Goal: Task Accomplishment & Management: Use online tool/utility

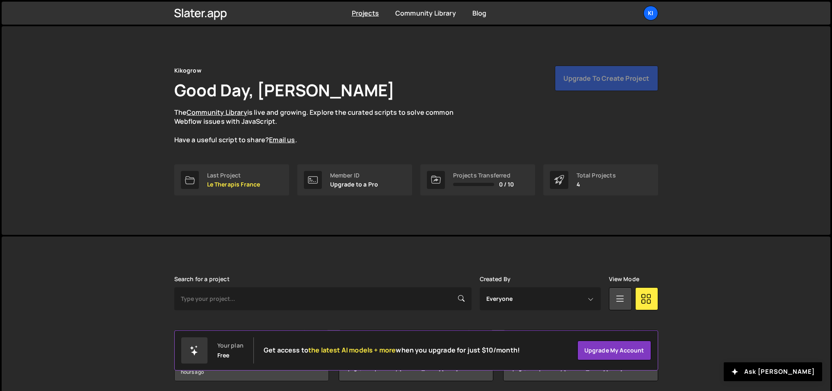
scroll to position [92, 0]
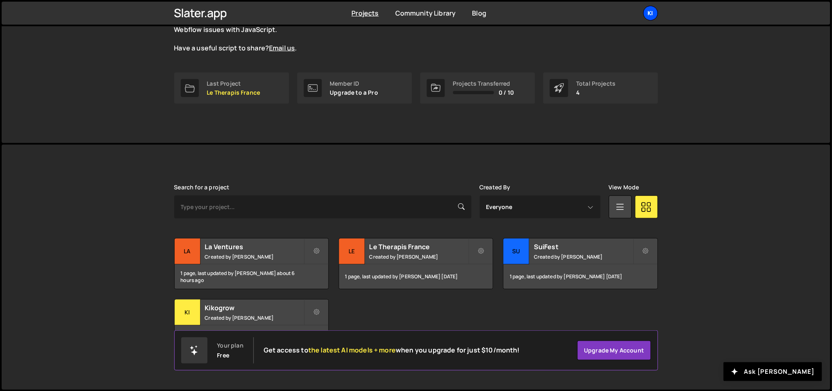
click at [648, 13] on div "Ki" at bounding box center [651, 13] width 15 height 15
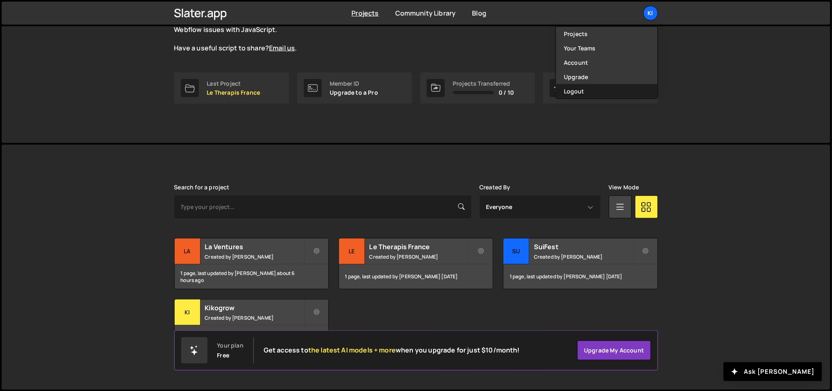
click at [611, 86] on button "Logout" at bounding box center [607, 91] width 102 height 14
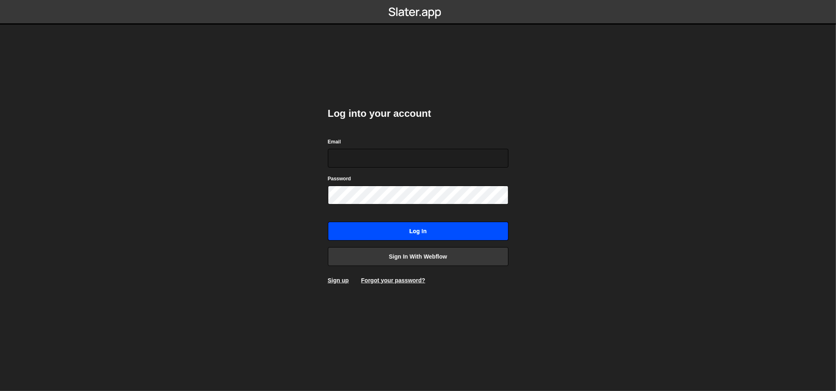
type input "ognjen@flowhivedigital.com"
click at [432, 229] on input "Log in" at bounding box center [418, 231] width 181 height 19
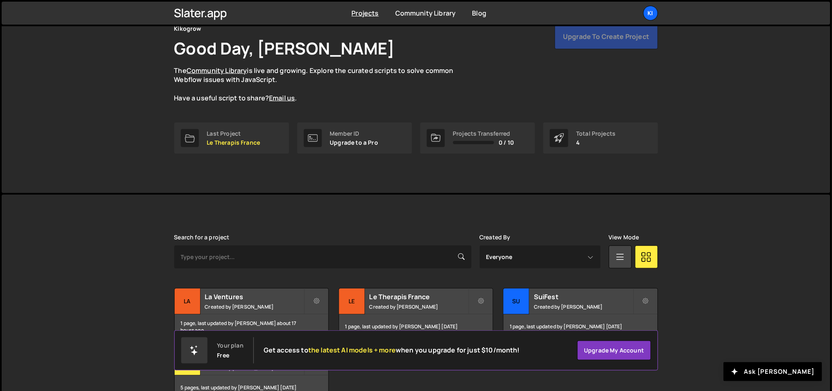
scroll to position [92, 0]
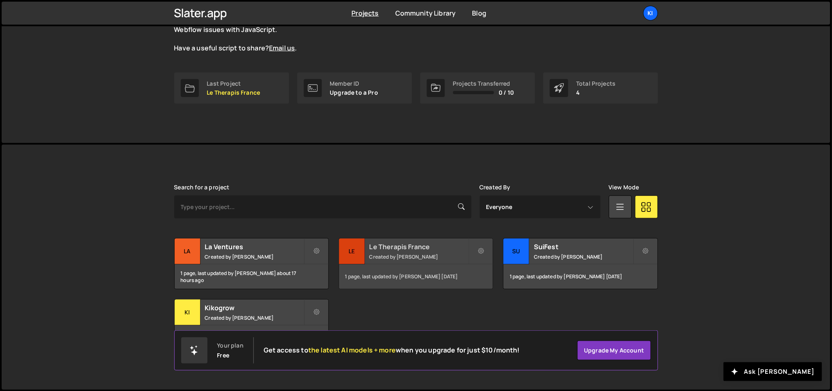
click at [432, 249] on h2 "Le Therapis France" at bounding box center [419, 246] width 99 height 9
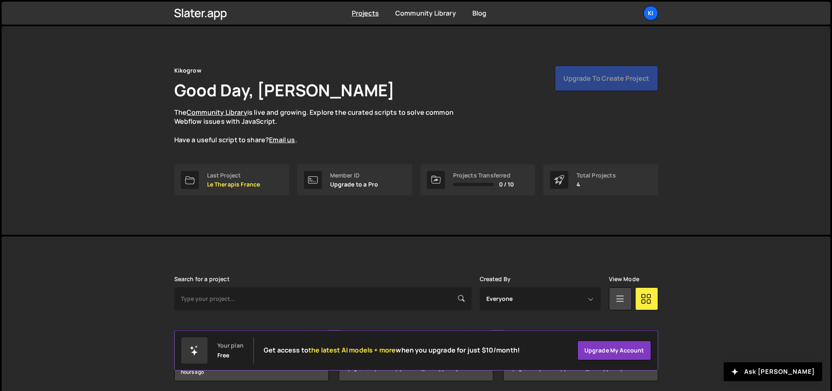
scroll to position [92, 0]
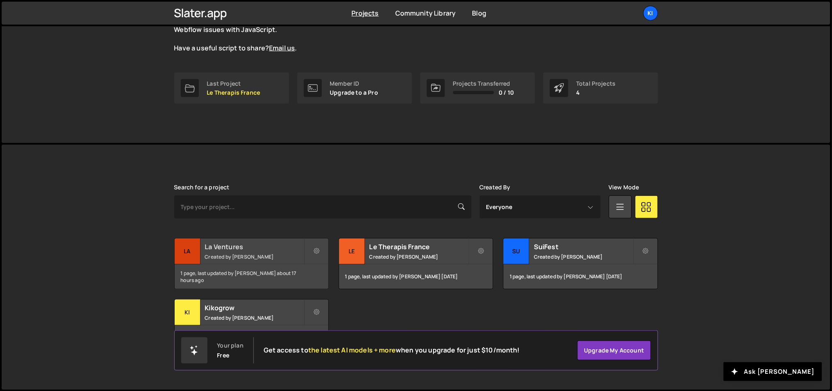
click at [244, 261] on div "La Ventures Created by [PERSON_NAME]" at bounding box center [252, 251] width 154 height 25
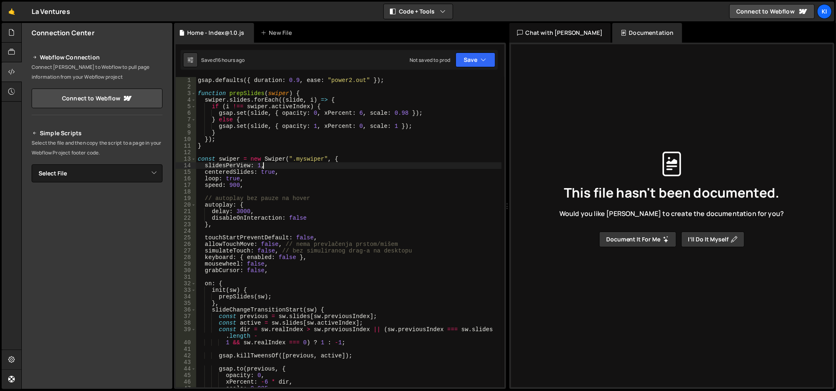
click at [299, 167] on div "gsap . defaults ({ duration : 0.9 , ease : "power2.out" }) ; function prepSlide…" at bounding box center [349, 239] width 306 height 325
click at [297, 146] on div "gsap . defaults ({ duration : 0.9 , ease : "power2.out" }) ; function prepSlide…" at bounding box center [349, 239] width 306 height 325
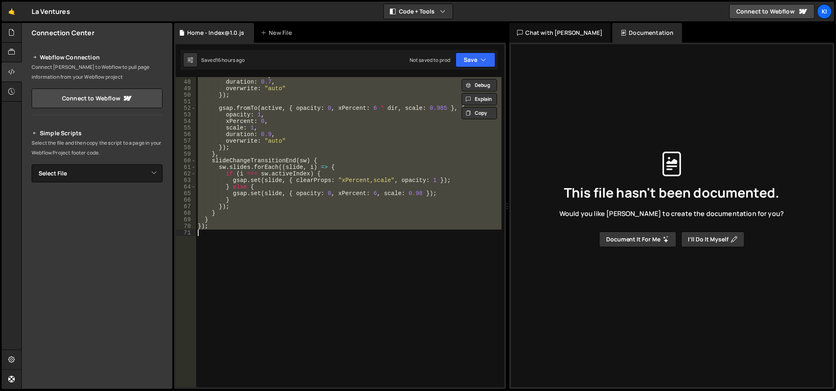
scroll to position [313, 0]
click at [321, 184] on div "scale : 0.985 , duration : 0.7 , overwrite : "auto" }) ; gsap . fromTo ( active…" at bounding box center [348, 232] width 305 height 311
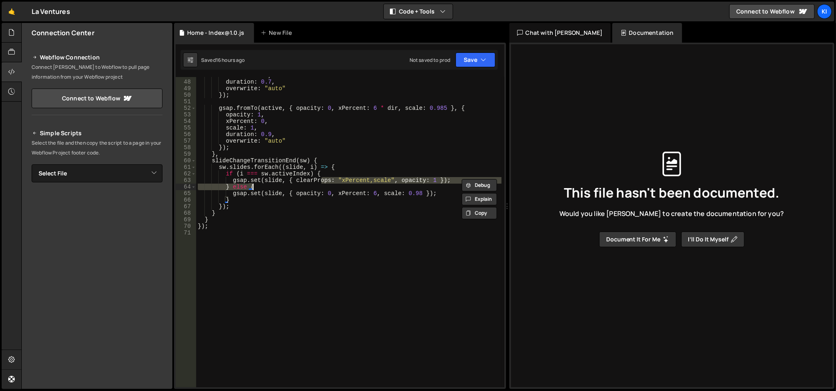
type textarea "});"
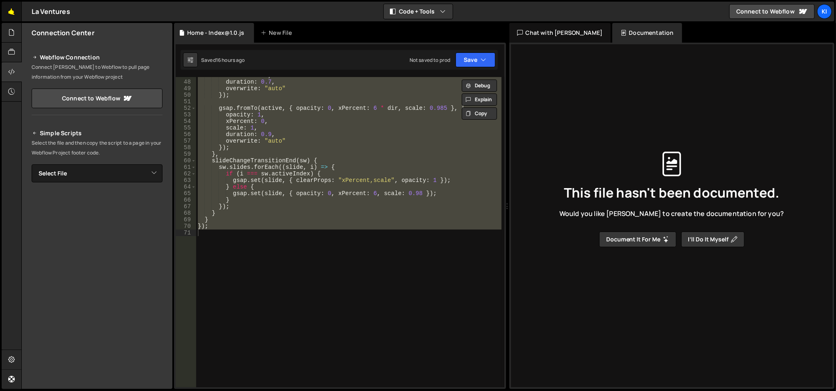
click at [16, 12] on link "🤙" at bounding box center [12, 12] width 20 height 20
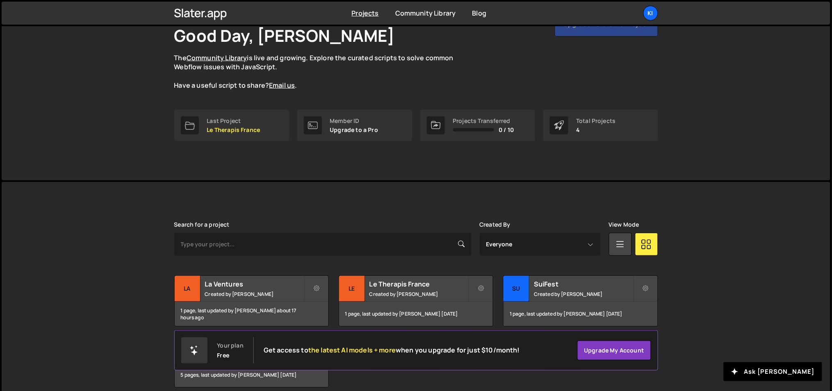
scroll to position [92, 0]
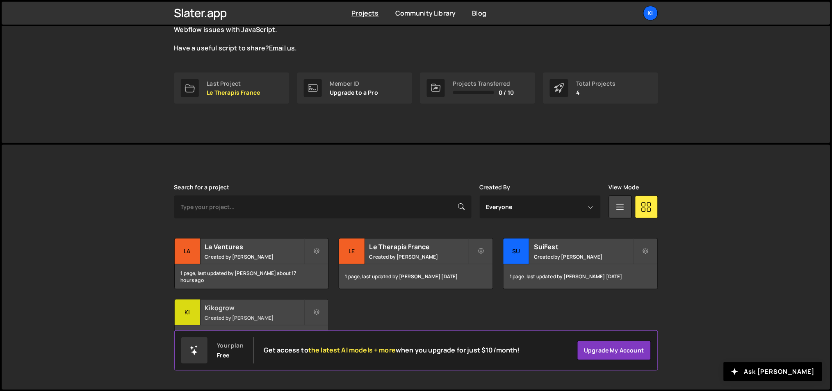
click at [214, 311] on h2 "Kikogrow" at bounding box center [254, 308] width 99 height 9
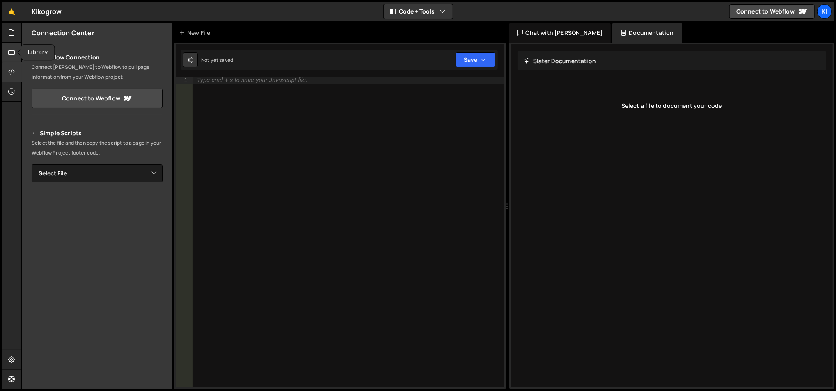
click at [12, 47] on div at bounding box center [12, 53] width 20 height 20
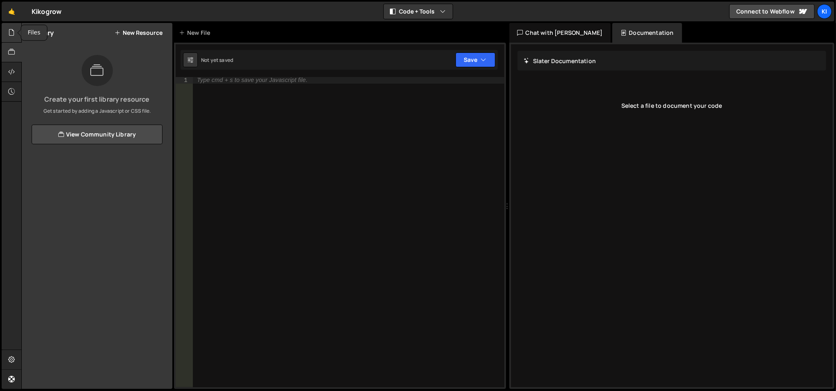
click at [11, 35] on icon at bounding box center [11, 32] width 7 height 9
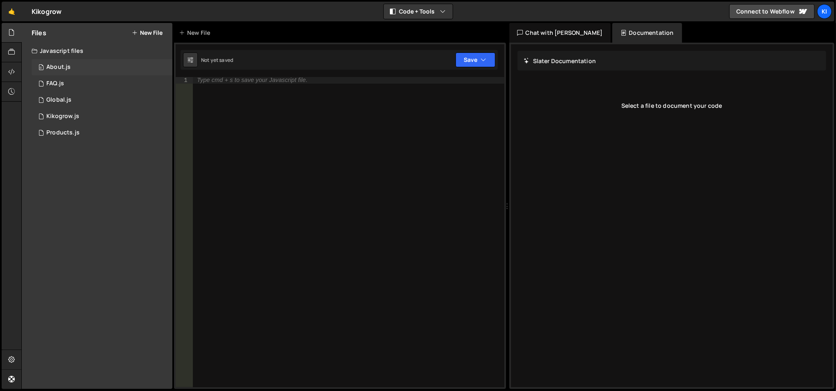
click at [66, 70] on div "About.js" at bounding box center [58, 67] width 24 height 7
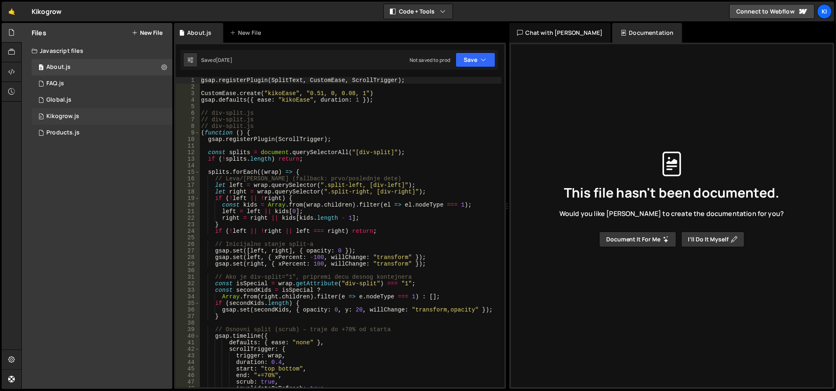
click at [73, 121] on div "0 Kikogrow.js 0" at bounding box center [102, 116] width 141 height 16
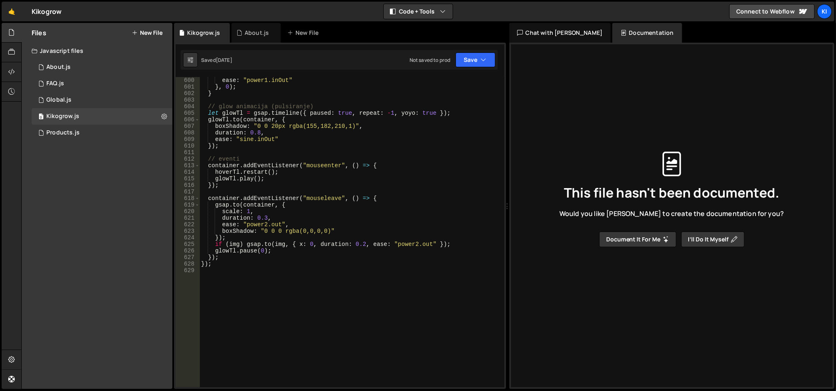
scroll to position [4075, 0]
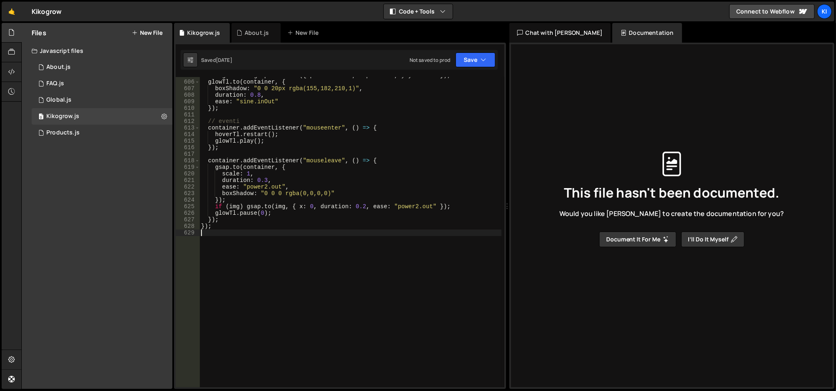
click at [266, 267] on div "let glowTl = gsap . timeline ({ paused : true , repeat : - 1 , yoyo : true }) ;…" at bounding box center [350, 234] width 302 height 325
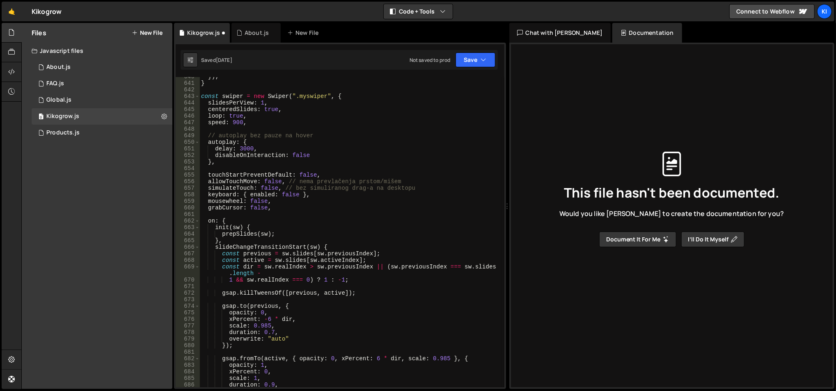
scroll to position [4434, 0]
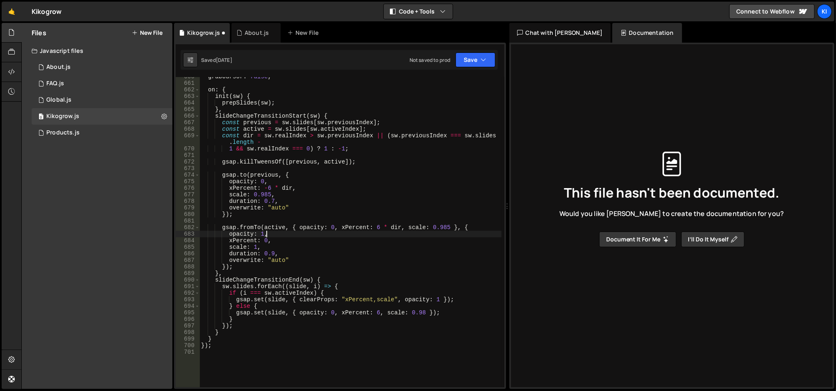
click at [333, 231] on div "grabCursor : false , on : { init ( sw ) { prepSlides ( sw ) ; } , slideChangeTr…" at bounding box center [350, 235] width 302 height 325
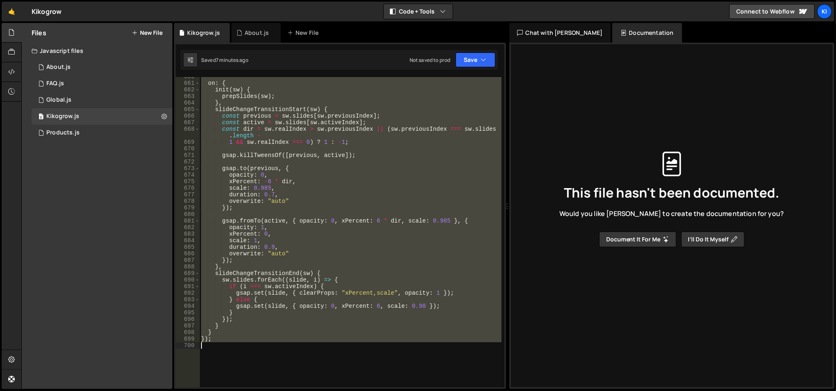
drag, startPoint x: 201, startPoint y: 154, endPoint x: 283, endPoint y: 348, distance: 210.9
click at [283, 348] on div "on : { init ( sw ) { prepSlides ( sw ) ; } , slideChangeTransitionStart ( sw ) …" at bounding box center [350, 235] width 302 height 325
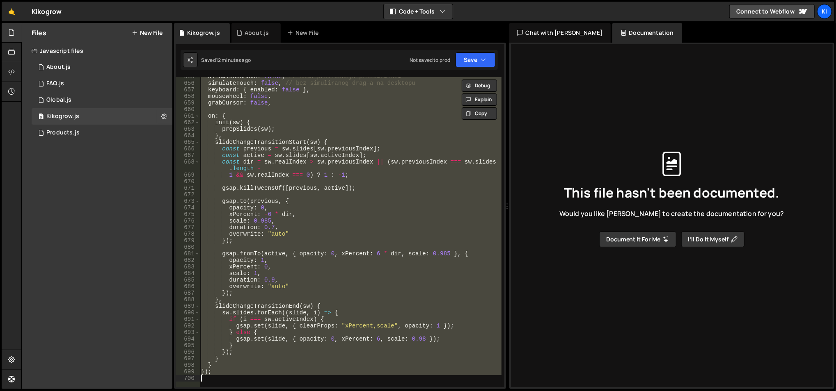
scroll to position [4336, 0]
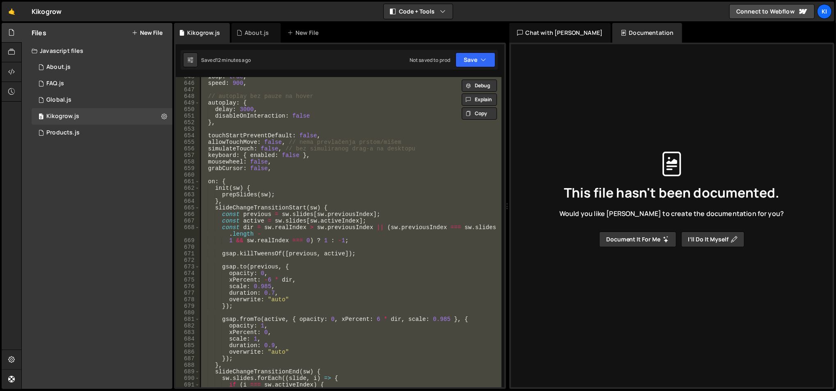
click at [289, 165] on div "loop : true , speed : 900 , // autoplay bez pauze na hover autoplay : { delay :…" at bounding box center [350, 232] width 302 height 311
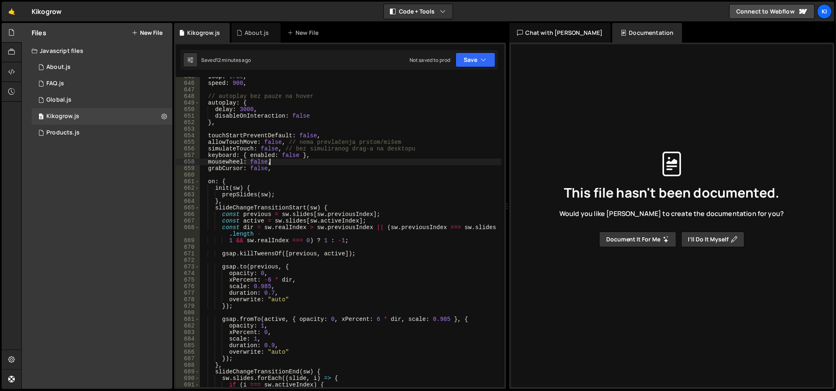
type textarea "grabCursor: false,"
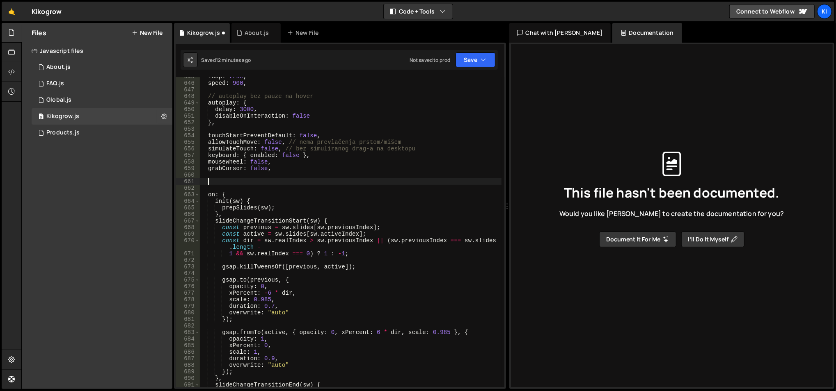
paste textarea "},"
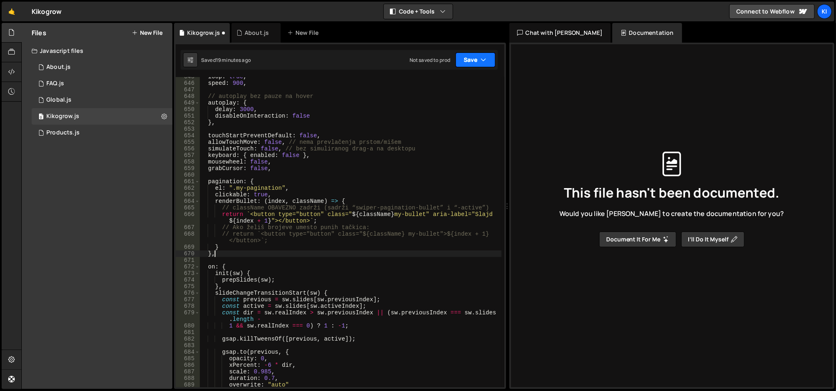
click at [476, 64] on button "Save" at bounding box center [475, 60] width 40 height 15
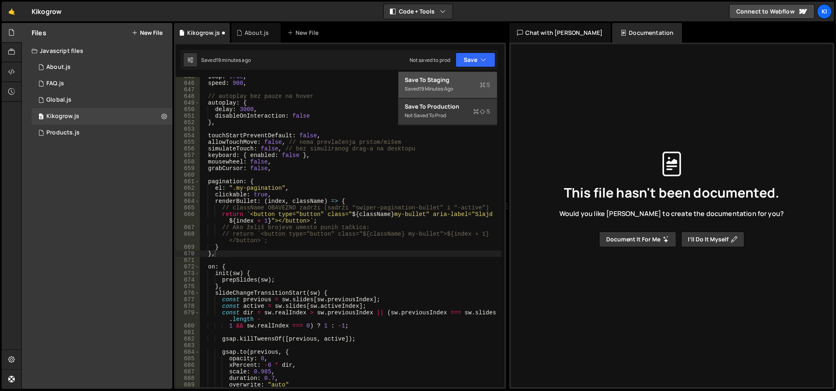
click at [465, 79] on div "Save to Staging S" at bounding box center [447, 80] width 85 height 8
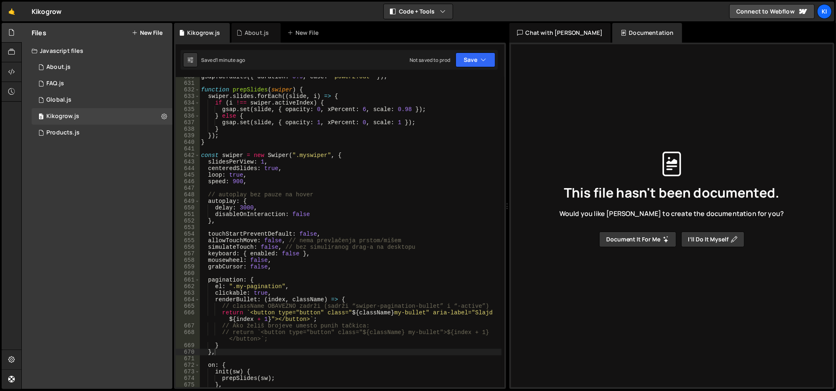
scroll to position [4205, 0]
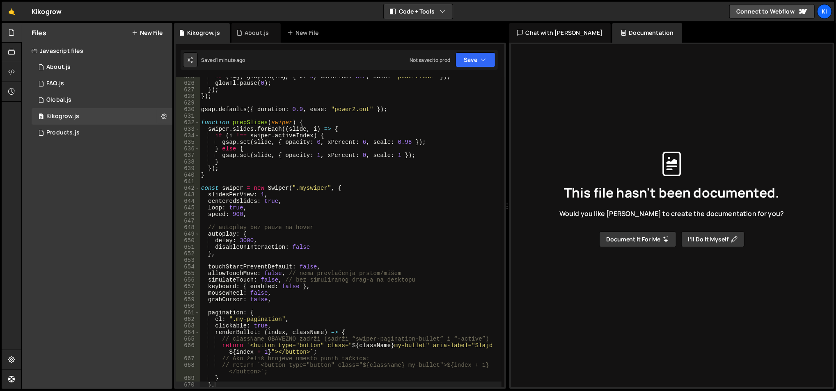
type textarea "const swiper = new Swiper(".myswiper", {"
click at [236, 186] on div "if ( img ) gsap . to ( img , { x : 0 , duration : 0.2 , ease : "power2.out" }) …" at bounding box center [350, 235] width 302 height 325
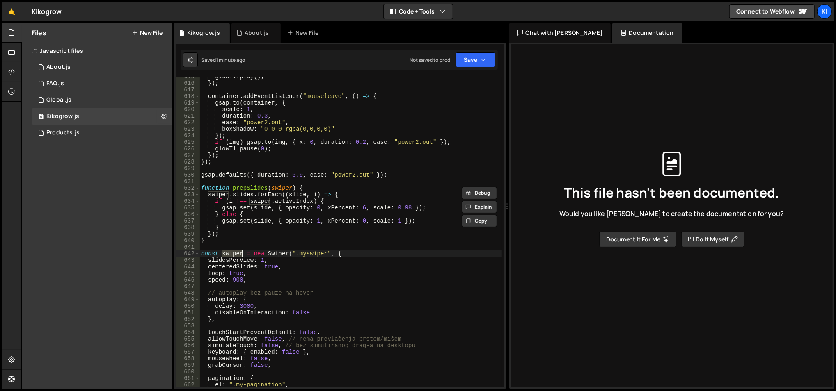
scroll to position [4139, 0]
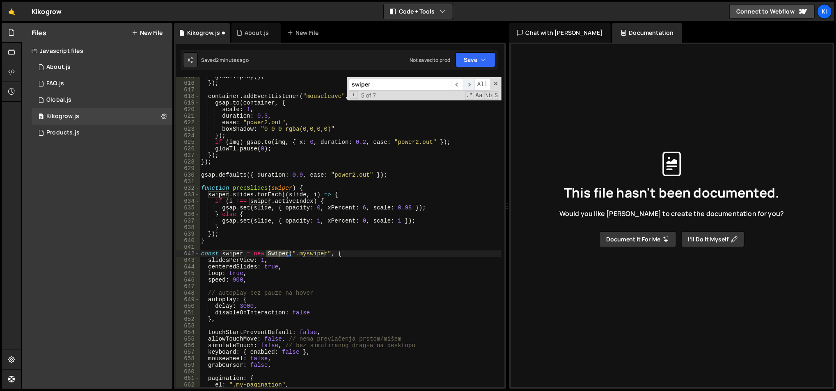
click at [469, 87] on span "​" at bounding box center [468, 85] width 11 height 12
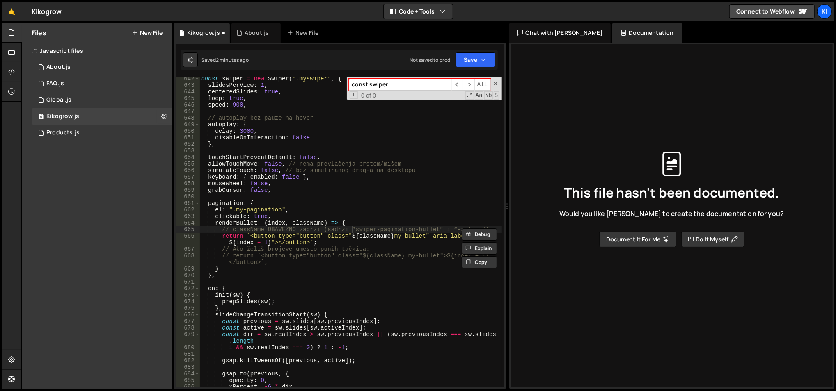
scroll to position [4313, 0]
type input "const swiper"
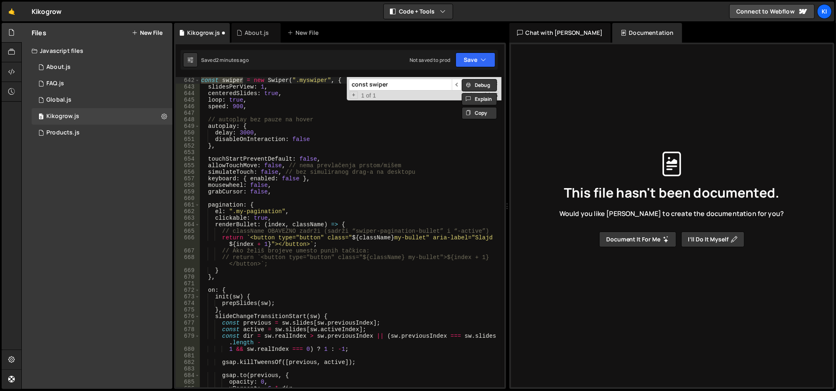
click at [472, 86] on div "Debug Explain Copy Kikogrow.js About.js New File Saved 2 minutes ago Not saved …" at bounding box center [340, 206] width 332 height 367
click at [472, 86] on span "​" at bounding box center [468, 85] width 11 height 12
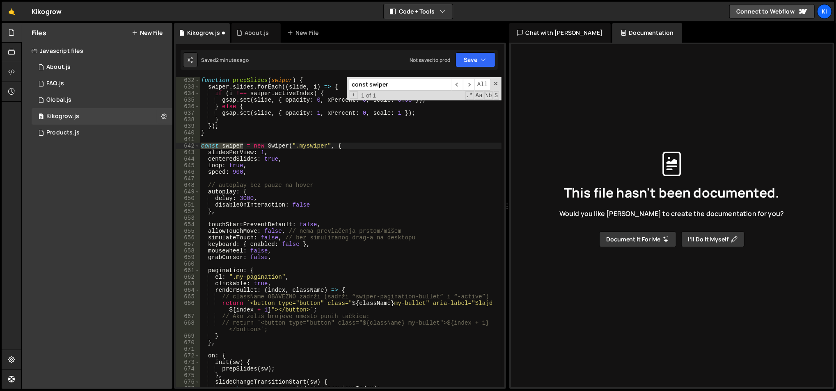
scroll to position [4182, 0]
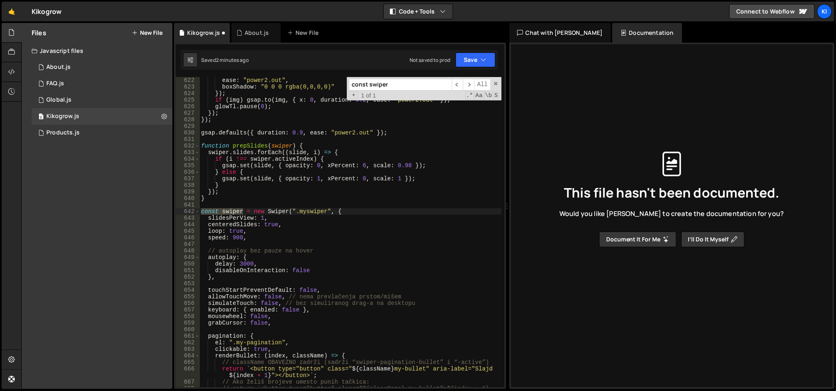
click at [319, 246] on div "ease : "power2.out" , boxShadow : "0 0 0 rgba(0,0,0,0)" }) ; if ( img ) gsap . …" at bounding box center [350, 242] width 302 height 331
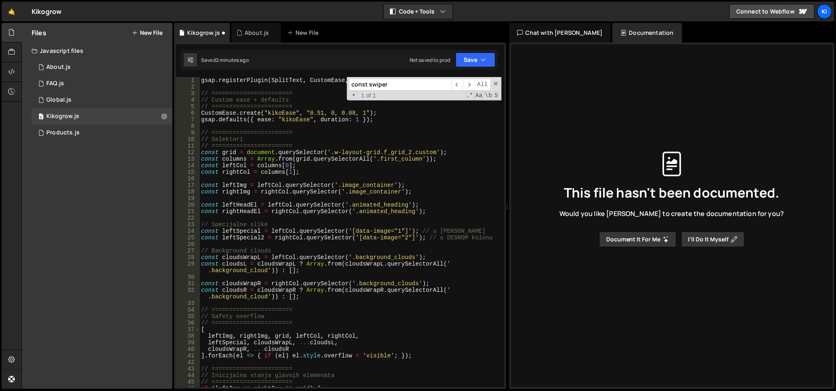
scroll to position [0, 0]
click at [312, 134] on div "gsap . registerPlugin ( SplitText , CustomEase , ScrollTrigger ) ; // =========…" at bounding box center [350, 239] width 302 height 325
type textarea "// ======================="
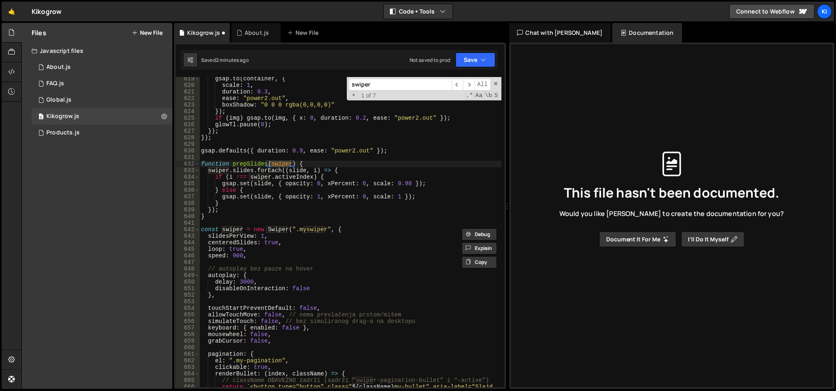
scroll to position [4229, 0]
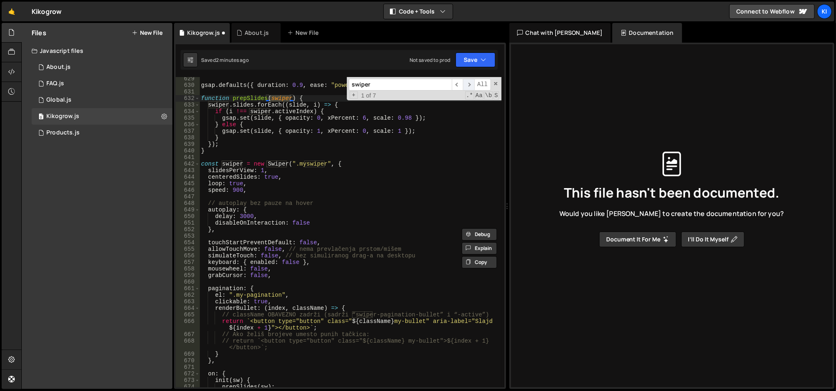
type input "swiper"
click at [468, 83] on span "​" at bounding box center [468, 85] width 11 height 12
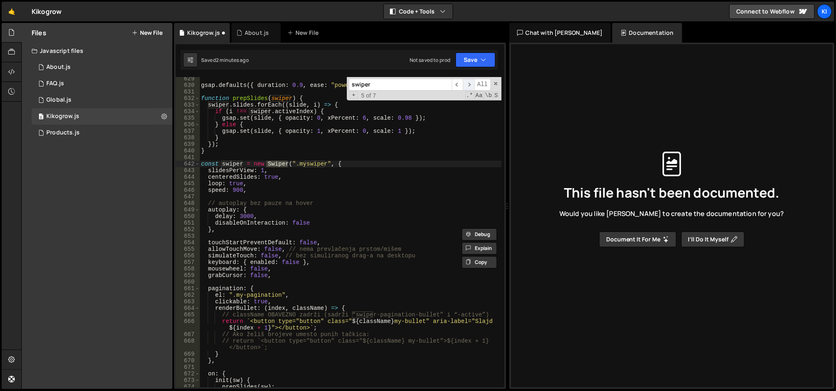
click at [468, 83] on span "​" at bounding box center [468, 85] width 11 height 12
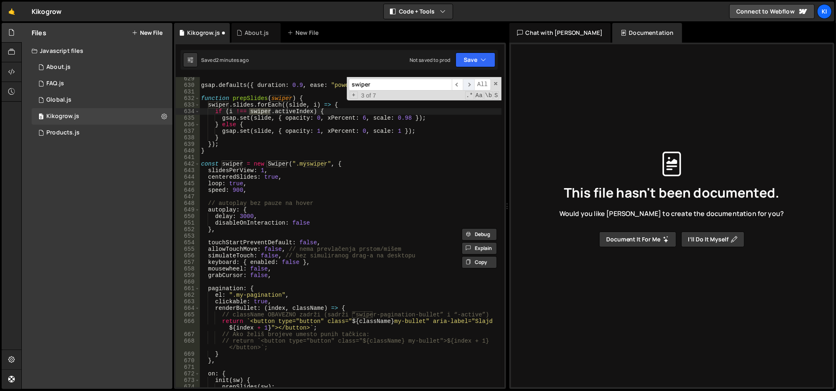
click at [468, 83] on span "​" at bounding box center [468, 85] width 11 height 12
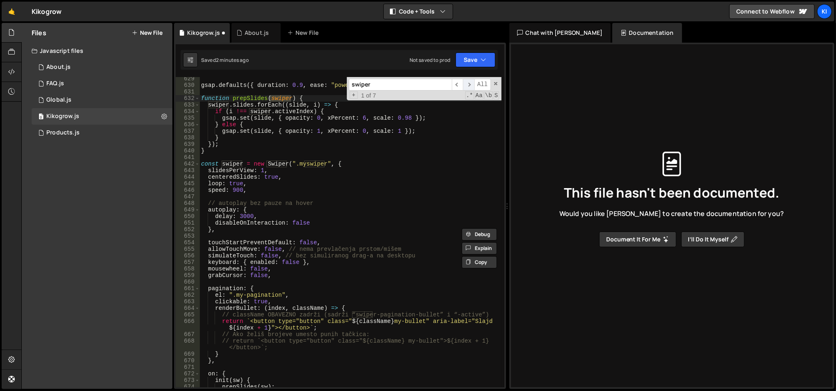
click at [468, 83] on span "​" at bounding box center [468, 85] width 11 height 12
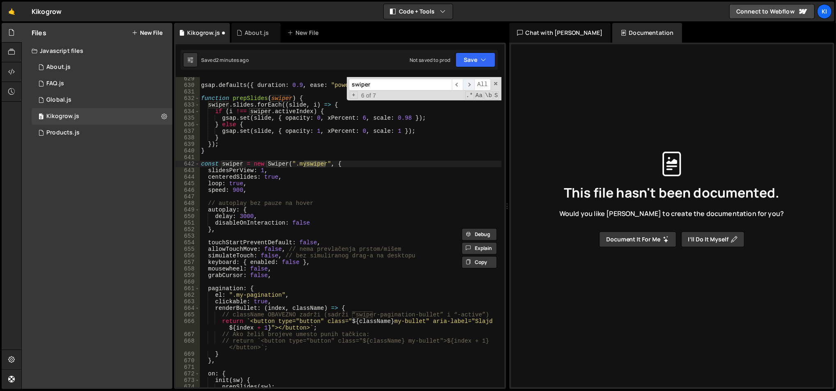
click at [468, 83] on span "​" at bounding box center [468, 85] width 11 height 12
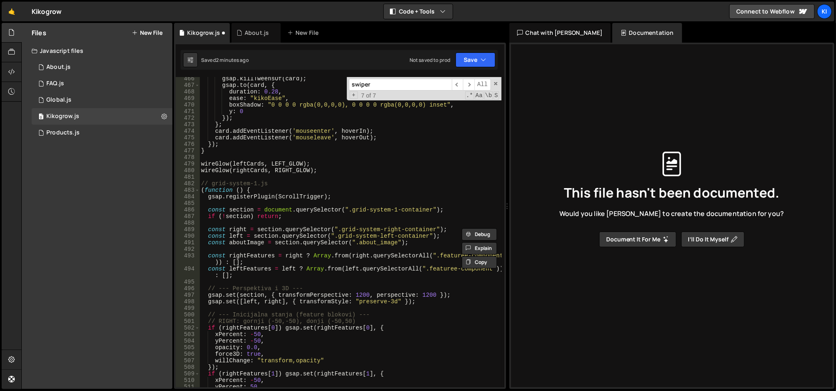
scroll to position [3113, 0]
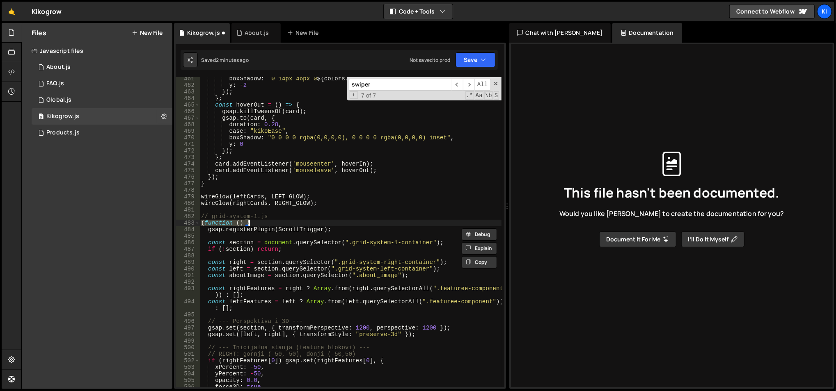
drag, startPoint x: 201, startPoint y: 221, endPoint x: 255, endPoint y: 222, distance: 54.6
click at [255, 222] on div "boxShadow : ` 0 14px 46px 0 ${ colors . outer } , 0 0 0 1px ${ colors . inner }…" at bounding box center [350, 237] width 302 height 325
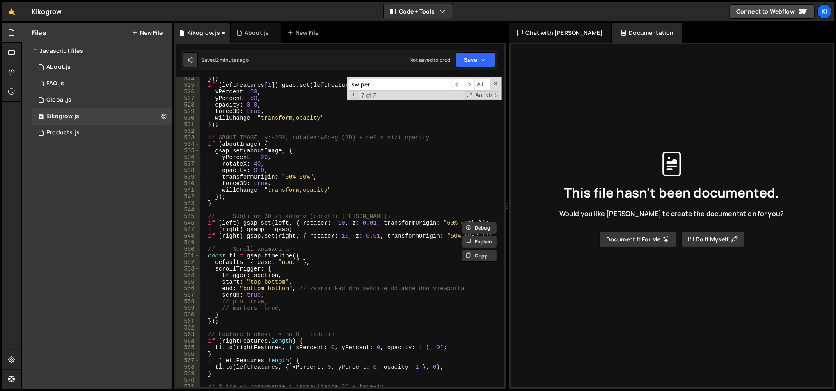
scroll to position [3704, 0]
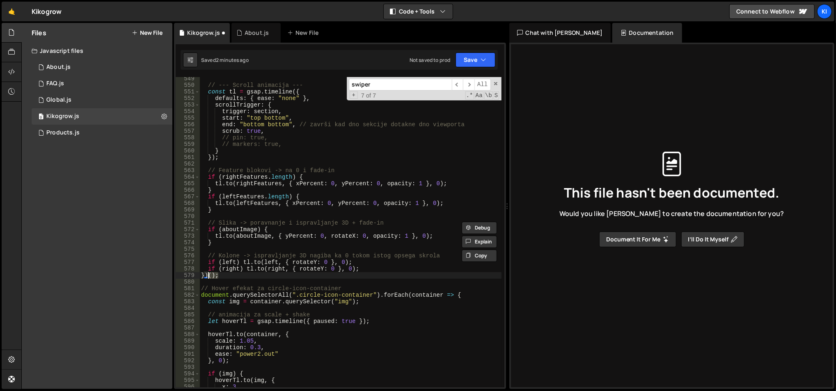
drag, startPoint x: 227, startPoint y: 277, endPoint x: 208, endPoint y: 276, distance: 18.9
click at [208, 276] on div "// --- Scroll animacija --- const tl = gsap . timeline ({ defaults : { ease : "…" at bounding box center [350, 237] width 302 height 325
click at [221, 276] on div "// --- Scroll animacija --- const tl = gsap . timeline ({ defaults : { ease : "…" at bounding box center [350, 232] width 302 height 311
drag, startPoint x: 227, startPoint y: 277, endPoint x: 200, endPoint y: 277, distance: 27.1
click at [200, 277] on div "// --- Scroll animacija --- const tl = gsap . timeline ({ defaults : { ease : "…" at bounding box center [350, 237] width 302 height 325
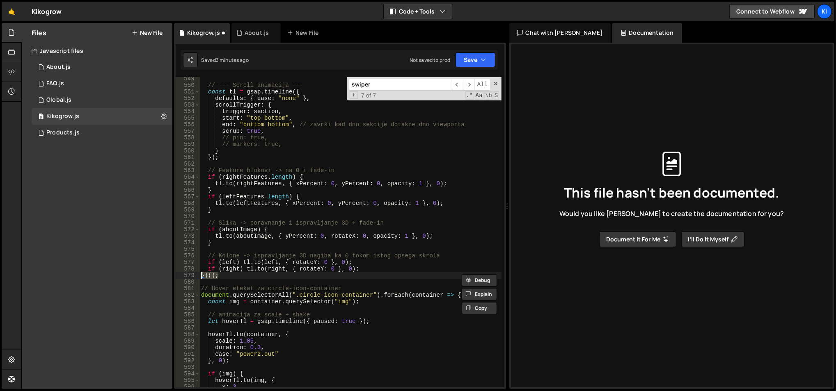
click at [370, 263] on div "// --- Scroll animacija --- const tl = gsap . timeline ({ defaults : { ease : "…" at bounding box center [350, 237] width 302 height 325
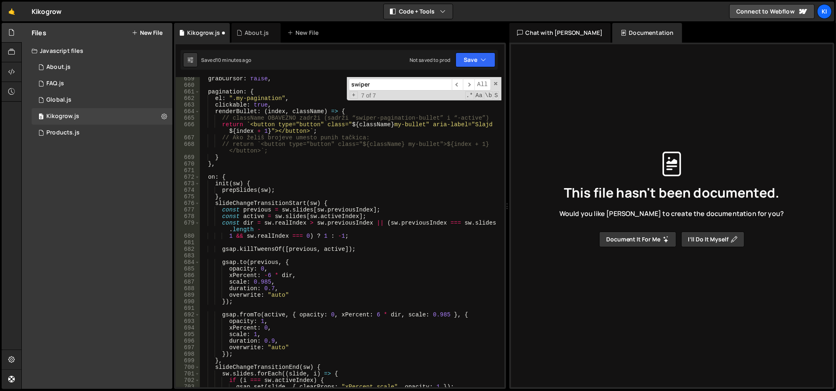
scroll to position [4525, 0]
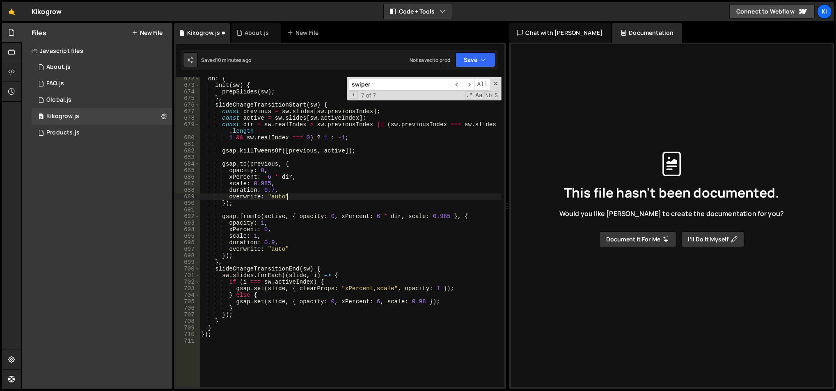
click at [307, 194] on div "on : { init ( sw ) { prepSlides ( sw ) ; } , slideChangeTransitionStart ( sw ) …" at bounding box center [350, 237] width 302 height 325
click at [310, 187] on div "on : { init ( sw ) { prepSlides ( sw ) ; } , slideChangeTransitionStart ( sw ) …" at bounding box center [350, 237] width 302 height 325
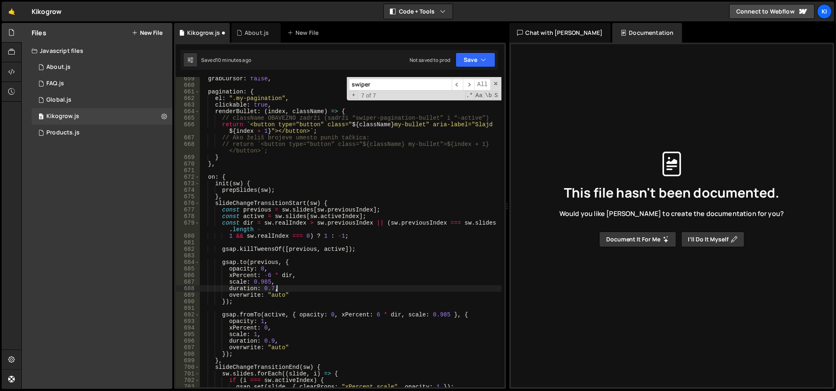
scroll to position [4328, 0]
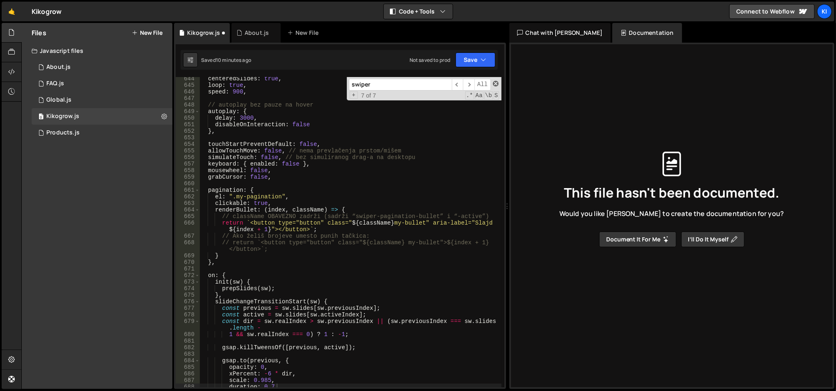
click at [494, 84] on span at bounding box center [496, 84] width 6 height 6
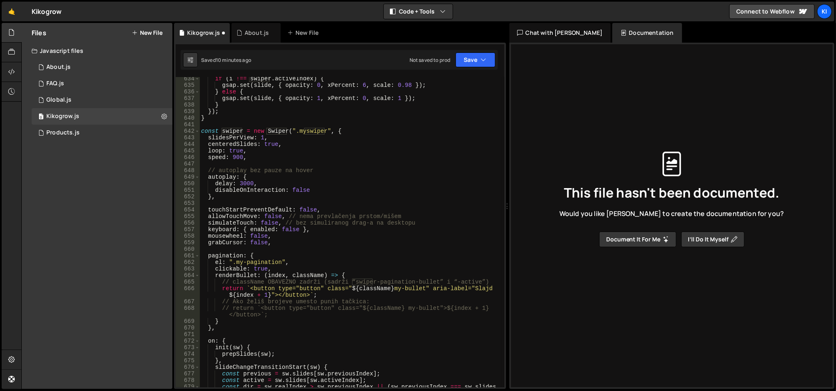
scroll to position [4262, 0]
click at [268, 142] on div "if ( i !== swiper . activeIndex ) { gsap . set ( slide , { opacity : 0 , xPerce…" at bounding box center [350, 240] width 302 height 331
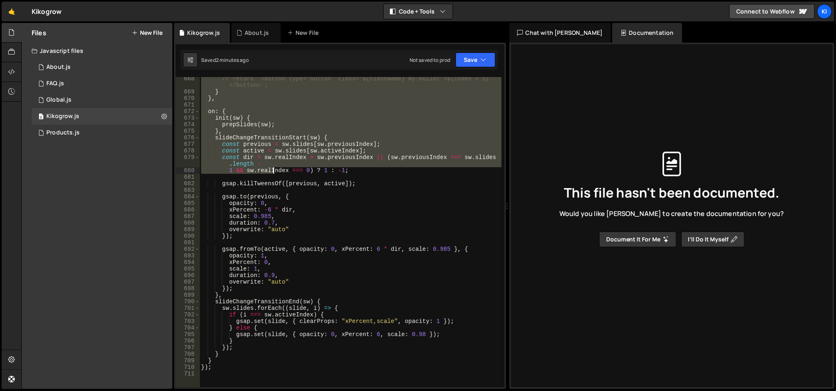
scroll to position [4525, 0]
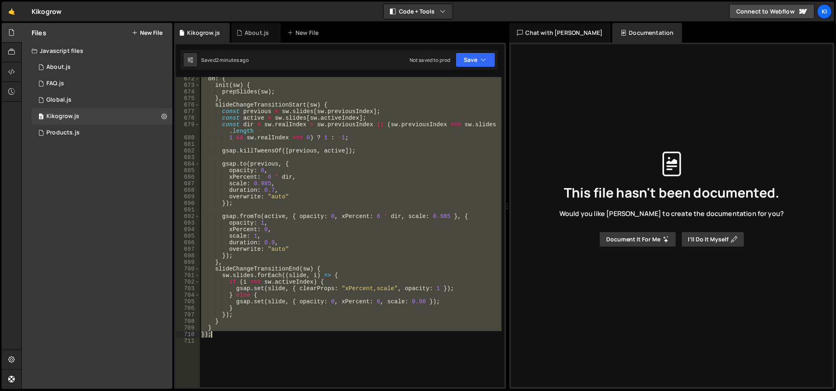
drag, startPoint x: 201, startPoint y: 199, endPoint x: 254, endPoint y: 285, distance: 101.7
click at [274, 341] on div "on : { init ( sw ) { prepSlides ( sw ) ; } , slideChangeTransitionStart ( sw ) …" at bounding box center [350, 237] width 302 height 325
click at [315, 201] on div "on : { init ( sw ) { prepSlides ( sw ) ; } , slideChangeTransitionStart ( sw ) …" at bounding box center [350, 232] width 302 height 311
type textarea "});"
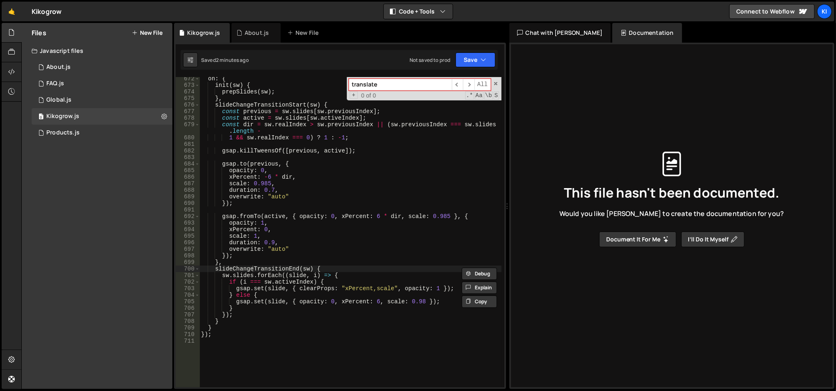
type input "translate"
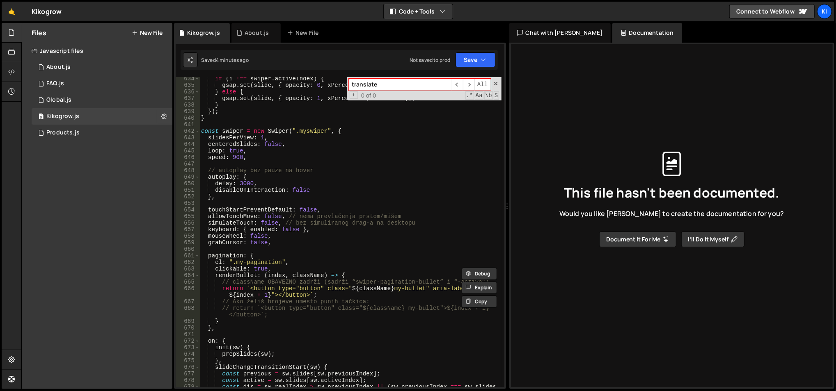
scroll to position [4262, 0]
click at [316, 172] on div "if ( i !== swiper . activeIndex ) { gsap . set ( slide , { opacity : 0 , xPerce…" at bounding box center [350, 240] width 302 height 331
click at [467, 65] on button "Save" at bounding box center [475, 60] width 40 height 15
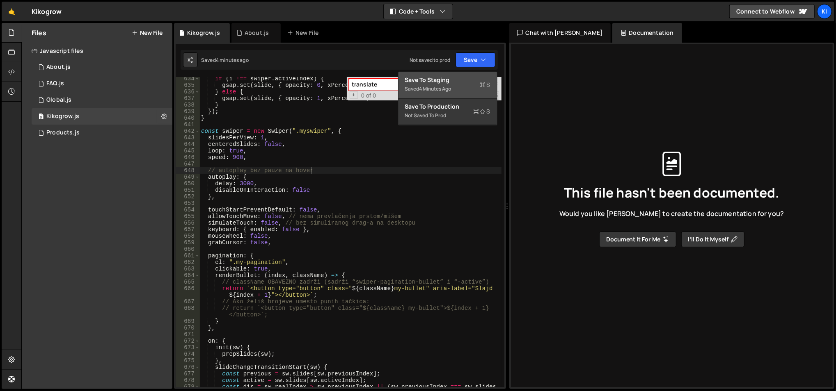
click at [451, 87] on div "4 minutes ago" at bounding box center [435, 88] width 32 height 7
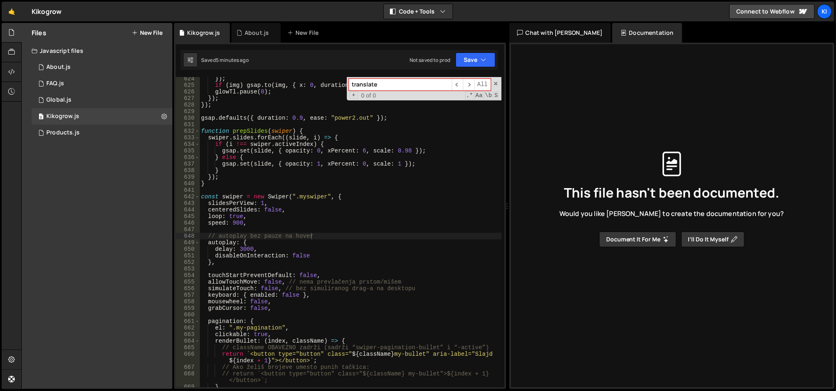
scroll to position [4196, 0]
click at [199, 133] on span at bounding box center [197, 131] width 5 height 7
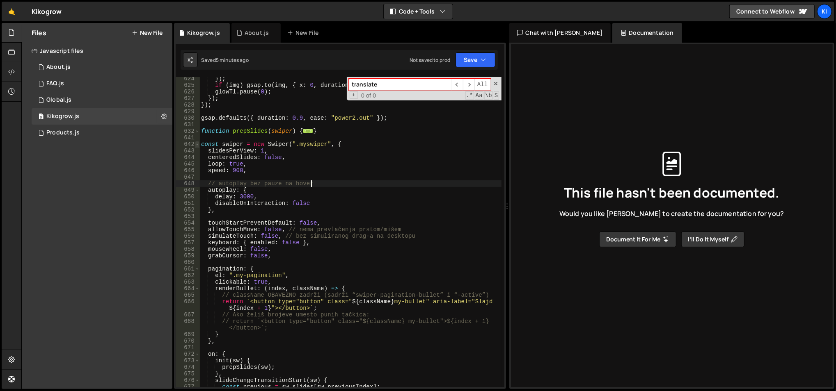
click at [195, 146] on span at bounding box center [197, 144] width 5 height 7
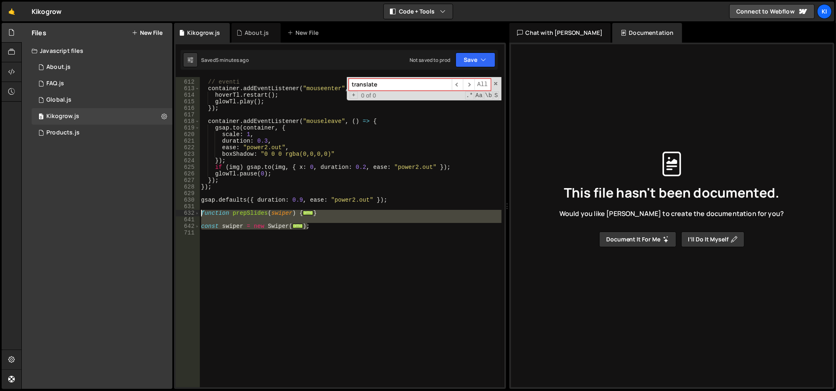
drag, startPoint x: 325, startPoint y: 225, endPoint x: 201, endPoint y: 215, distance: 124.3
click at [201, 215] on div "// eventi container . addEventListener ( "mouseenter" , ( ) => { hoverTl . rest…" at bounding box center [350, 234] width 302 height 325
type textarea "function prepSlides(swiper) { swiper.slides.forEach((slide, i) => {"
click at [322, 217] on div "// eventi container . addEventListener ( "mouseenter" , ( ) => { hoverTl . rest…" at bounding box center [350, 232] width 302 height 311
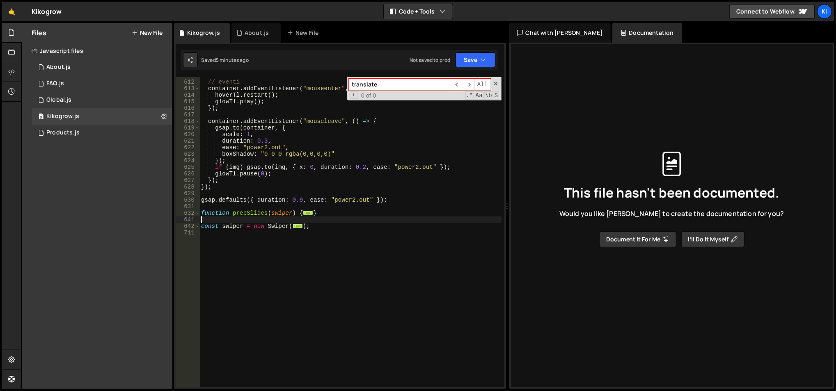
scroll to position [0, 0]
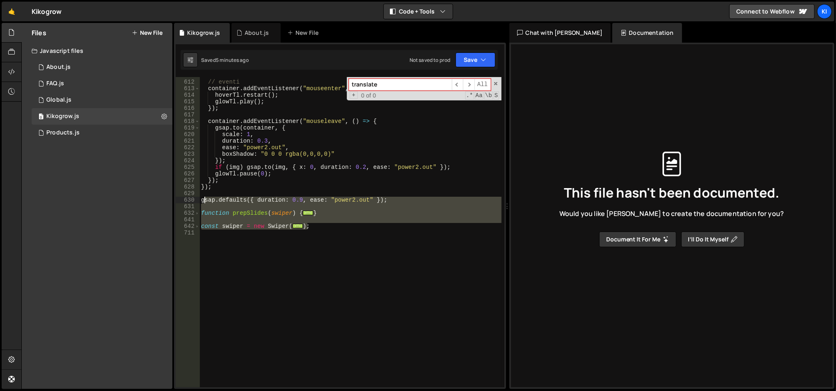
drag, startPoint x: 324, startPoint y: 228, endPoint x: 201, endPoint y: 200, distance: 126.2
click at [201, 200] on div "// eventi container . addEventListener ( "mouseenter" , ( ) => { hoverTl . rest…" at bounding box center [350, 234] width 302 height 325
type textarea "gsap.defaults({ duration: 0.9, ease: "power2.out" });"
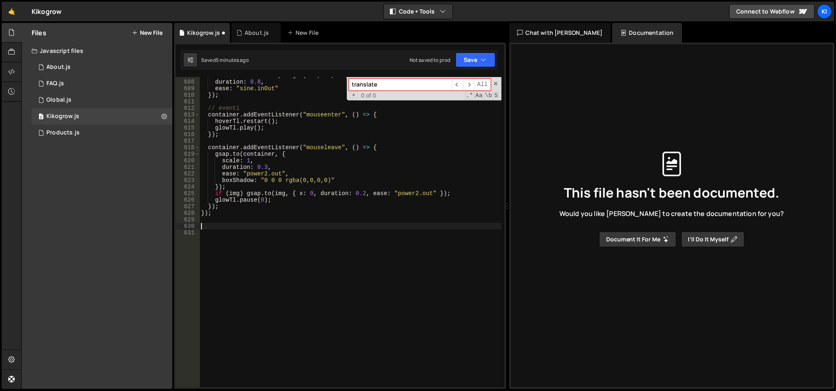
scroll to position [4022, 0]
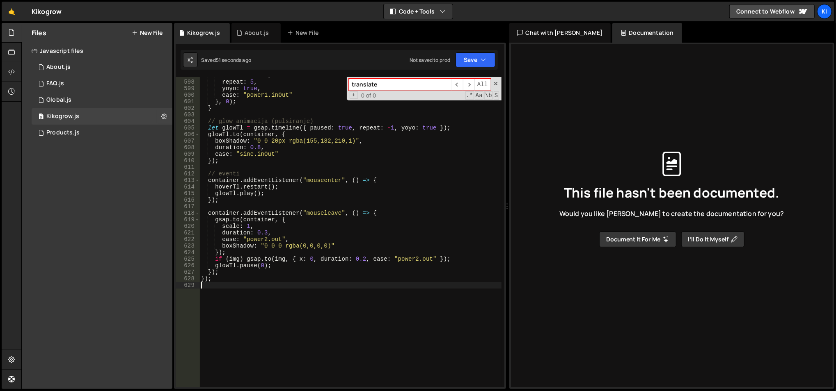
click at [242, 281] on div "duration : 0.1 , repeat : 5 , yoyo : true , ease : "power1.inOut" } , 0 ) ; } /…" at bounding box center [350, 234] width 302 height 325
type textarea "});"
click at [270, 293] on div "duration : 0.1 , repeat : 5 , yoyo : true , ease : "power1.inOut" } , 0 ) ; } /…" at bounding box center [350, 234] width 302 height 325
paste textarea "});"
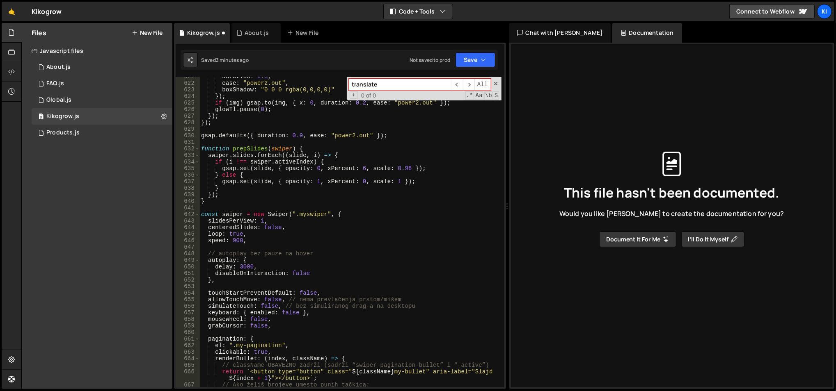
scroll to position [4146, 0]
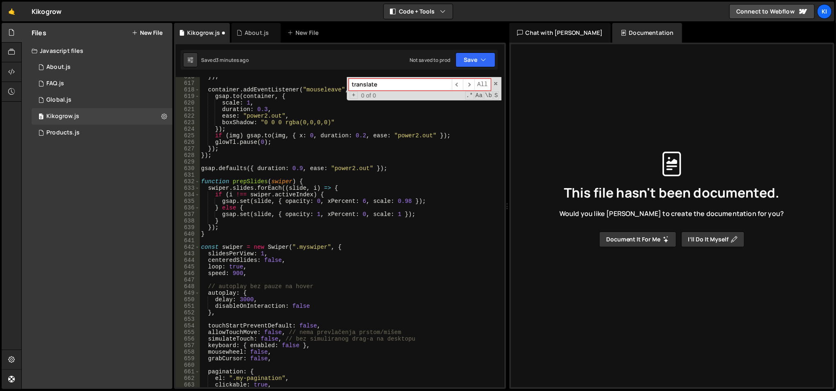
click at [273, 187] on div "}) ; container . addEventListener ( "mouseleave" , ( ) => { gsap . to ( contain…" at bounding box center [350, 235] width 302 height 325
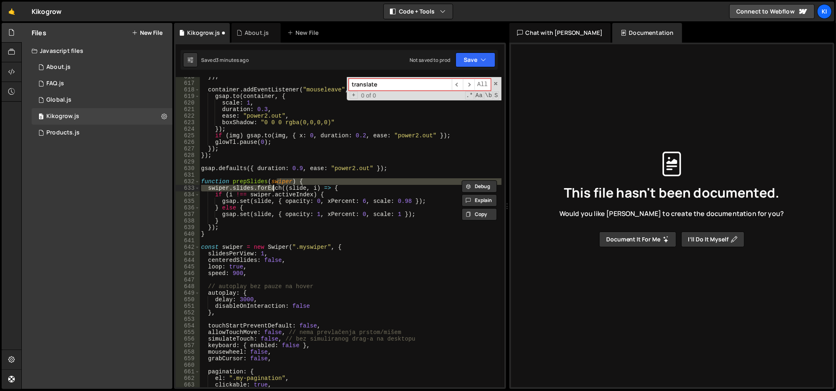
click at [273, 187] on div "}) ; container . addEventListener ( "mouseleave" , ( ) => { gsap . to ( contain…" at bounding box center [350, 232] width 302 height 311
click at [277, 180] on div "}) ; container . addEventListener ( "mouseleave" , ( ) => { gsap . to ( contain…" at bounding box center [350, 235] width 302 height 325
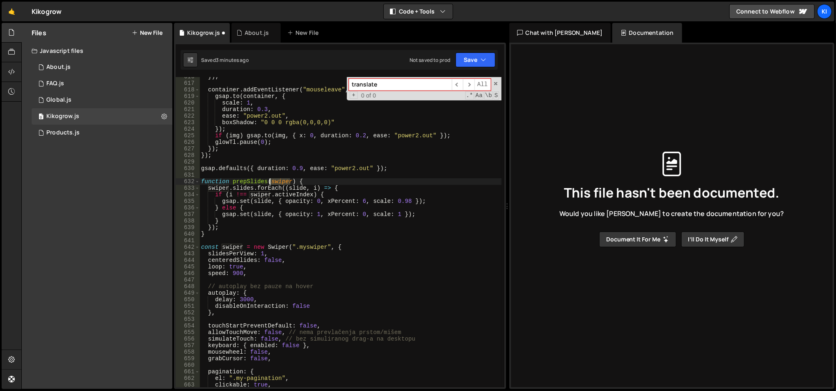
click at [277, 180] on div "}) ; container . addEventListener ( "mouseleave" , ( ) => { gsap . to ( contain…" at bounding box center [350, 235] width 302 height 325
click at [277, 198] on div "}) ; container . addEventListener ( "mouseleave" , ( ) => { gsap . to ( contain…" at bounding box center [350, 235] width 302 height 325
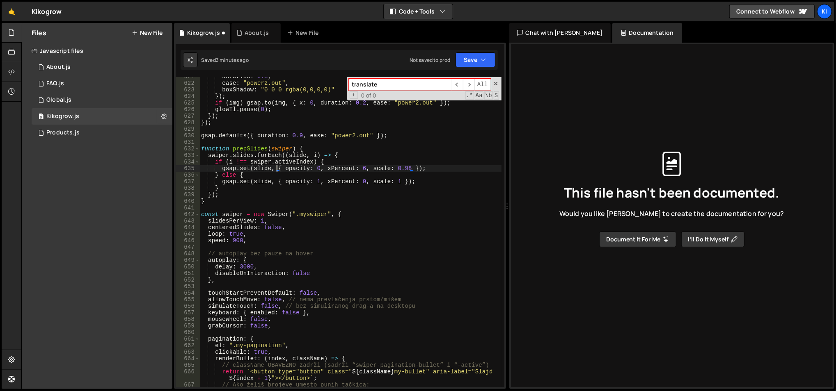
scroll to position [4178, 0]
click at [316, 213] on div "duration : 0.3 , ease : "power2.out" , boxShadow : "0 0 0 rgba(0,0,0,0)" }) ; i…" at bounding box center [350, 238] width 302 height 331
click at [316, 229] on div "duration : 0.3 , ease : "power2.out" , boxShadow : "0 0 0 rgba(0,0,0,0)" }) ; i…" at bounding box center [350, 238] width 302 height 331
click at [314, 215] on div "duration : 0.3 , ease : "power2.out" , boxShadow : "0 0 0 rgba(0,0,0,0)" }) ; i…" at bounding box center [350, 238] width 302 height 331
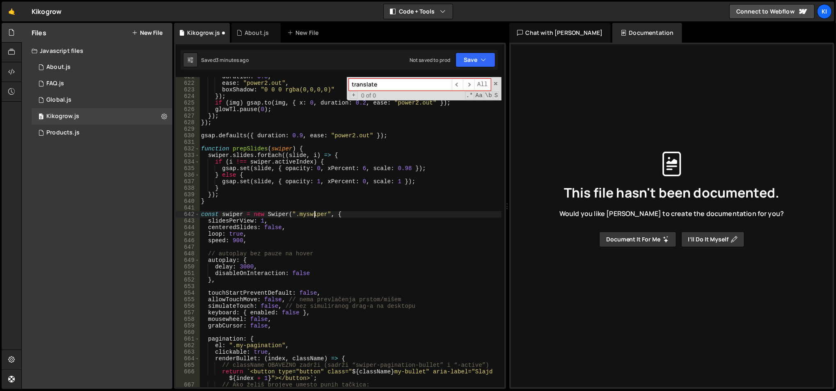
click at [314, 213] on div "duration : 0.3 , ease : "power2.out" , boxShadow : "0 0 0 rgba(0,0,0,0)" }) ; i…" at bounding box center [350, 238] width 302 height 331
click at [315, 216] on div "duration : 0.3 , ease : "power2.out" , boxShadow : "0 0 0 rgba(0,0,0,0)" }) ; i…" at bounding box center [350, 238] width 302 height 331
click at [477, 62] on button "Save" at bounding box center [475, 60] width 40 height 15
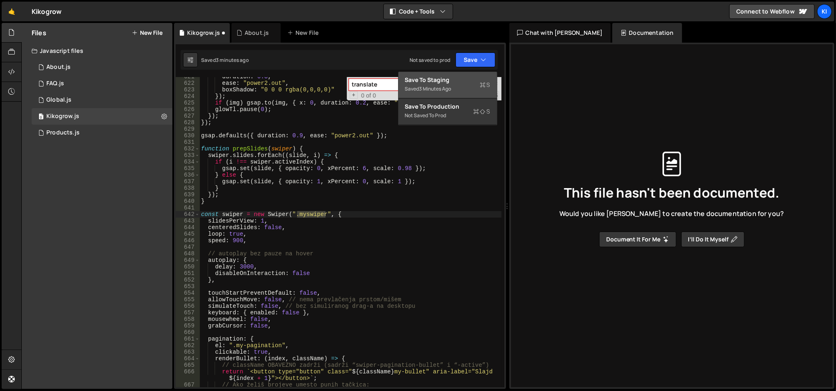
click at [468, 82] on div "Save to Staging S" at bounding box center [447, 80] width 85 height 8
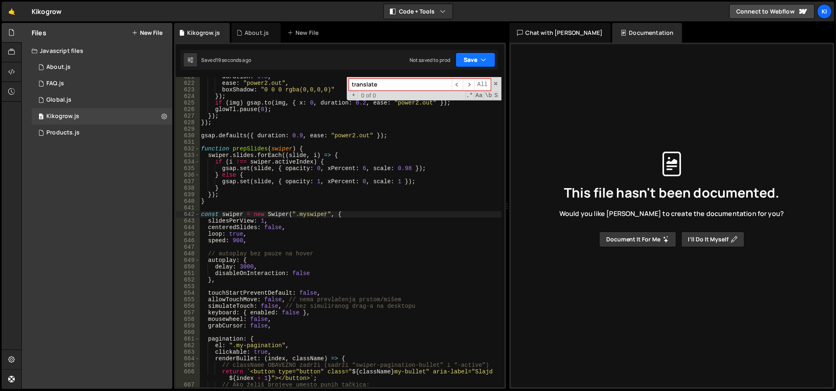
click at [474, 64] on button "Save" at bounding box center [475, 60] width 40 height 15
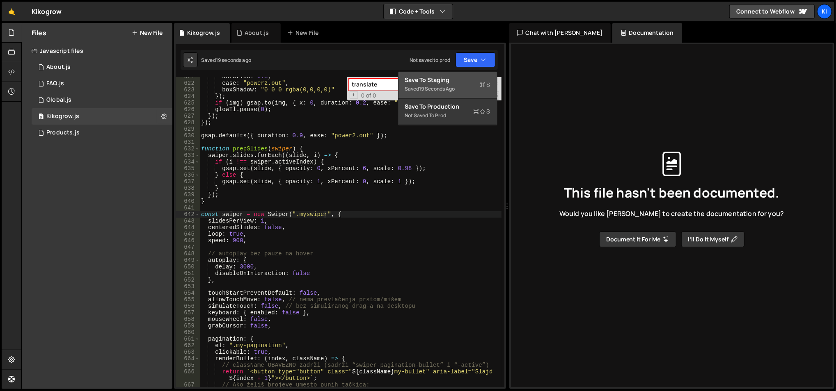
click at [451, 82] on div "Save to Staging S" at bounding box center [447, 80] width 85 height 8
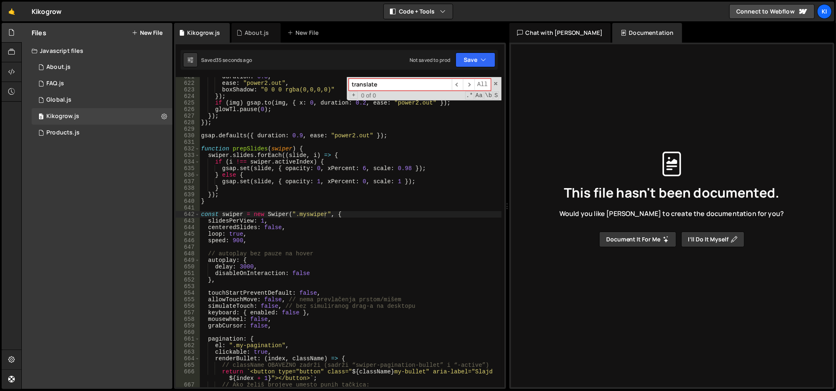
click at [303, 240] on div "duration : 0.3 , ease : "power2.out" , boxShadow : "0 0 0 rgba(0,0,0,0)" }) ; i…" at bounding box center [350, 238] width 302 height 331
click at [303, 221] on div "duration : 0.3 , ease : "power2.out" , boxShadow : "0 0 0 rgba(0,0,0,0)" }) ; i…" at bounding box center [350, 238] width 302 height 331
click at [494, 85] on span at bounding box center [496, 84] width 6 height 6
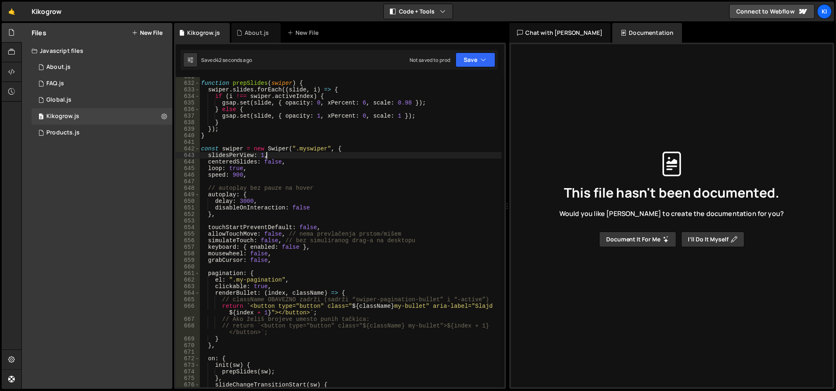
scroll to position [4310, 0]
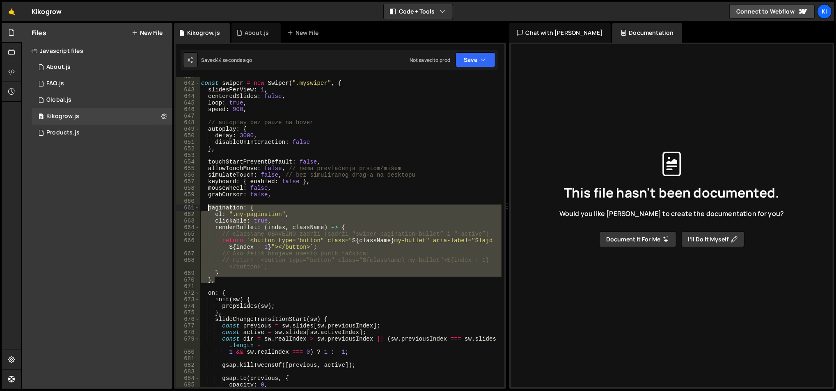
drag, startPoint x: 227, startPoint y: 278, endPoint x: 207, endPoint y: 211, distance: 69.8
click at [207, 211] on div "const swiper = new Swiper ( ".myswiper" , { slidesPerView : 1 , centeredSlides …" at bounding box center [350, 235] width 302 height 325
type textarea "pagination: { el: ".my-pagination","
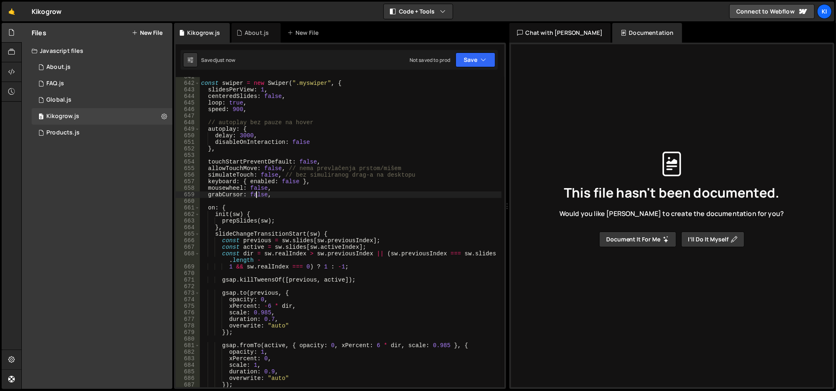
click at [255, 194] on div "const swiper = new Swiper ( ".myswiper" , { slidesPerView : 1 , centeredSlides …" at bounding box center [350, 235] width 302 height 325
type textarea "grabCursor: false,"
click at [260, 199] on div "const swiper = new Swiper ( ".myswiper" , { slidesPerView : 1 , centeredSlides …" at bounding box center [350, 235] width 302 height 325
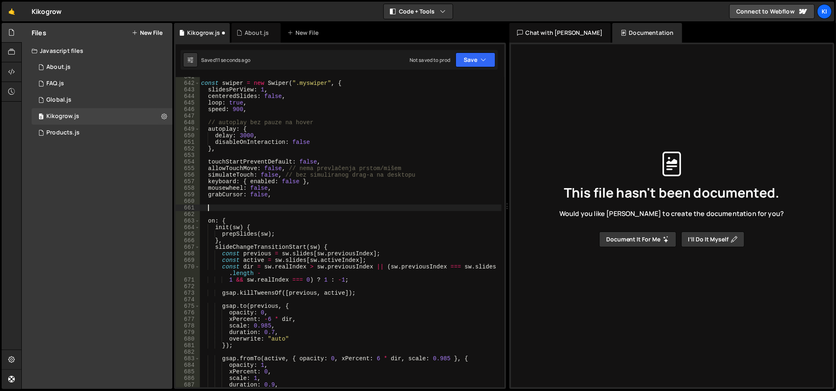
paste textarea "},"
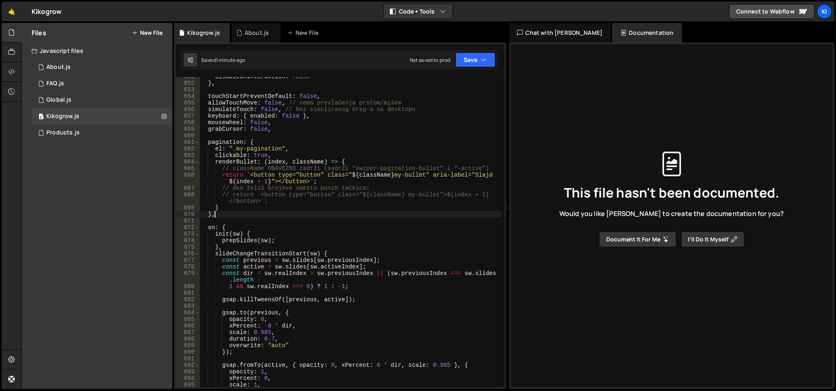
scroll to position [4343, 0]
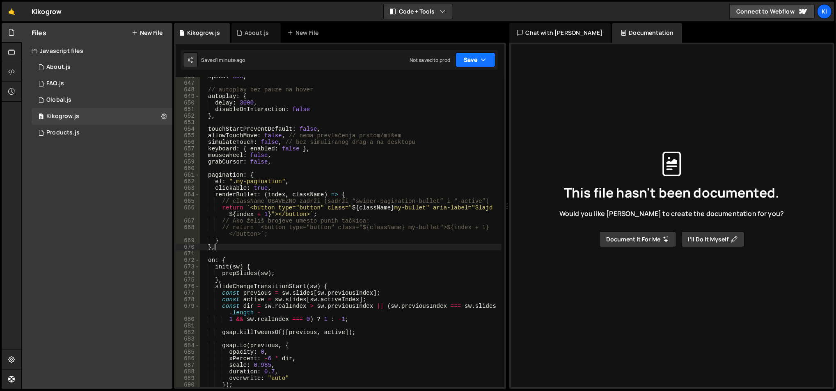
click at [463, 64] on button "Save" at bounding box center [475, 60] width 40 height 15
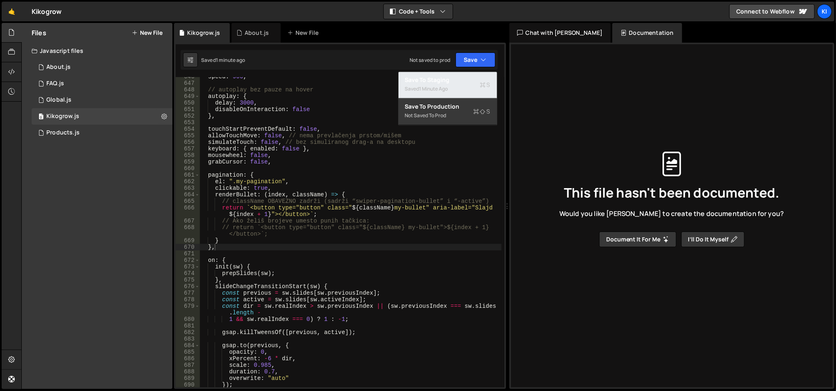
click at [448, 85] on div "Saved 1 minute ago" at bounding box center [447, 89] width 85 height 10
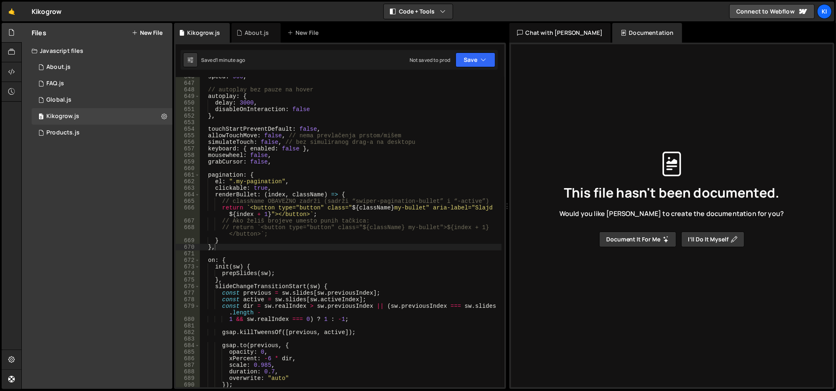
scroll to position [4408, 0]
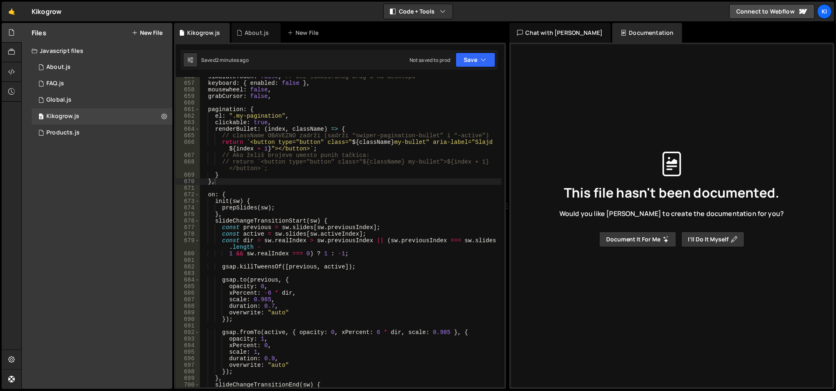
type textarea "},"
click at [296, 213] on div "simulateTouch : false , // bez simuliranog drag-a na desktopu keyboard : { enab…" at bounding box center [350, 235] width 302 height 325
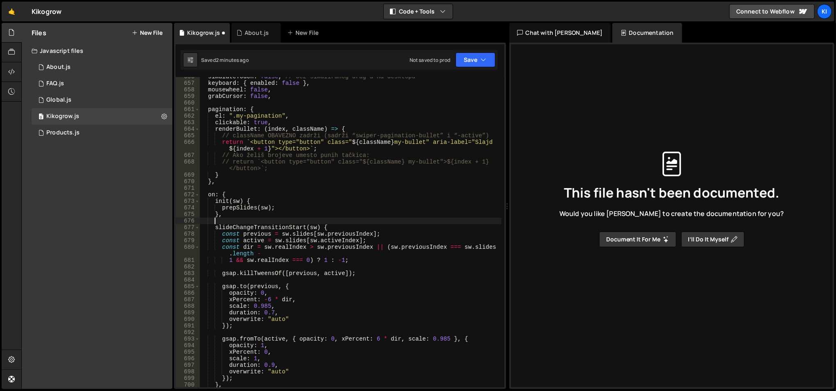
paste textarea "loopFix(sw) { prepSlides(sw); },"
click at [476, 56] on button "Save" at bounding box center [475, 60] width 40 height 15
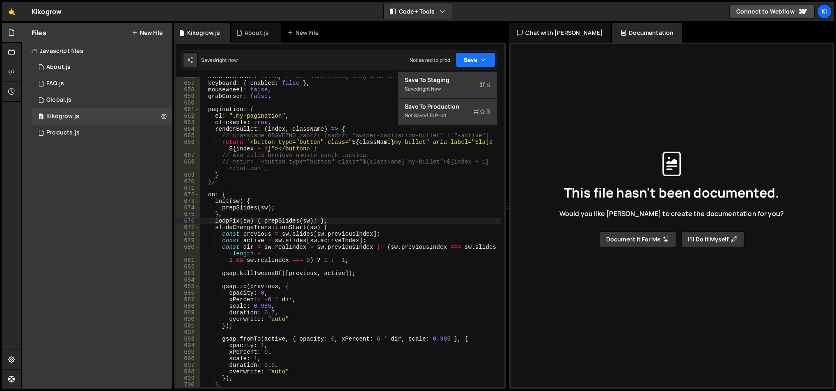
click at [476, 56] on button "Save" at bounding box center [475, 60] width 40 height 15
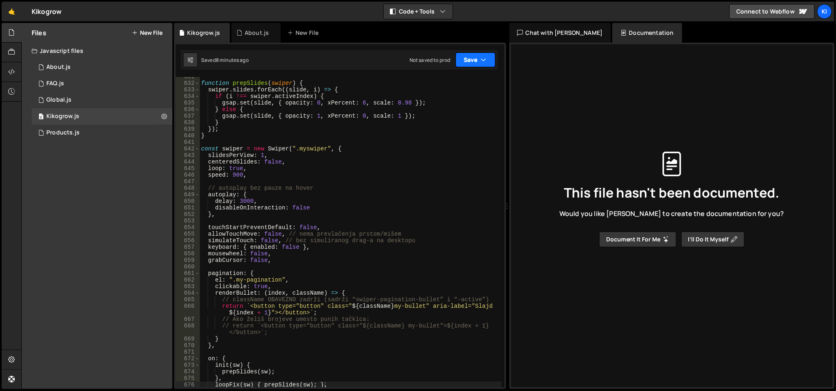
scroll to position [4178, 0]
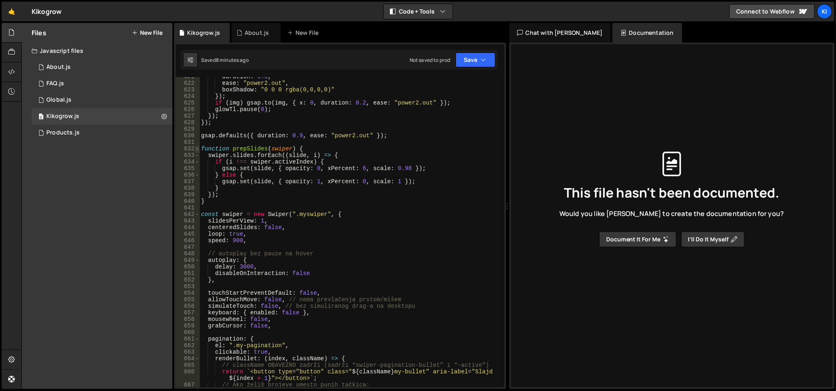
click at [195, 151] on span at bounding box center [197, 149] width 5 height 7
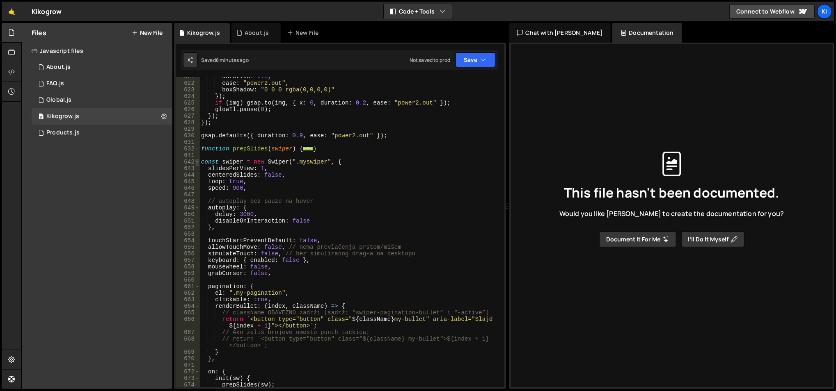
click at [197, 165] on span at bounding box center [197, 162] width 5 height 7
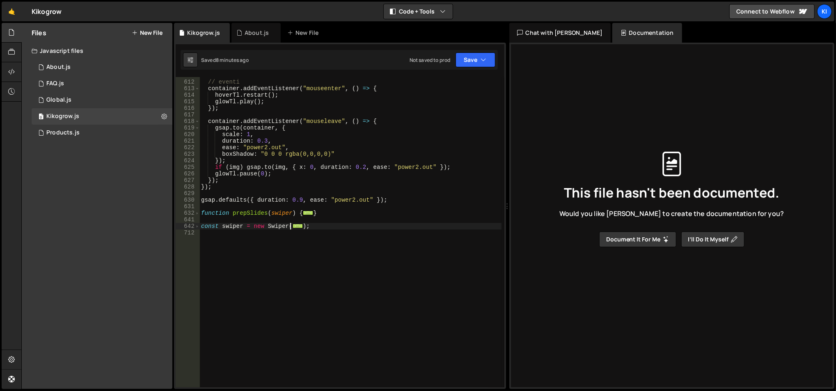
scroll to position [4114, 0]
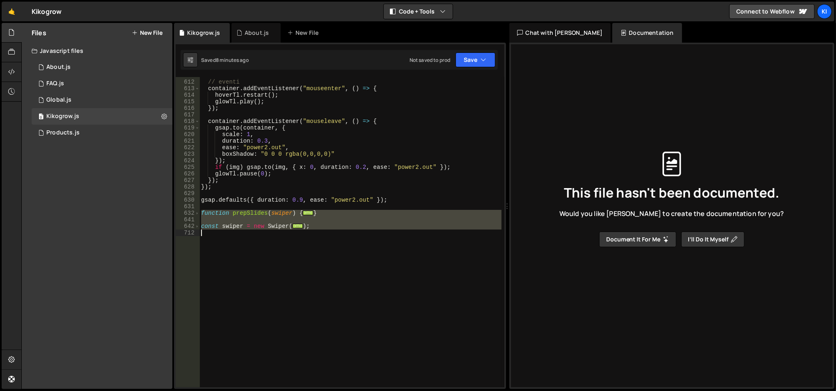
drag, startPoint x: 200, startPoint y: 213, endPoint x: 375, endPoint y: 234, distance: 175.6
click at [375, 234] on div "// eventi container . addEventListener ( "mouseenter" , ( ) => { hoverTl . rest…" at bounding box center [350, 234] width 302 height 325
type textarea "});"
paste textarea
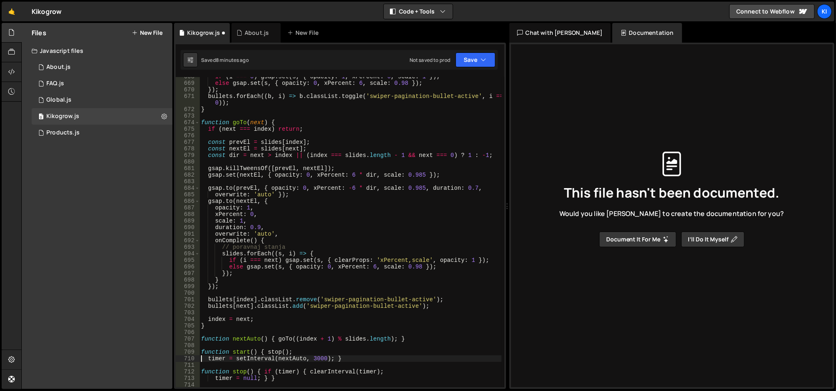
scroll to position [4500, 0]
click at [322, 236] on div "if ( i === 0 ) gsap . set ( s , { opacity : 1 , xPercent : 0 , scale : 1 }) ; e…" at bounding box center [350, 235] width 302 height 325
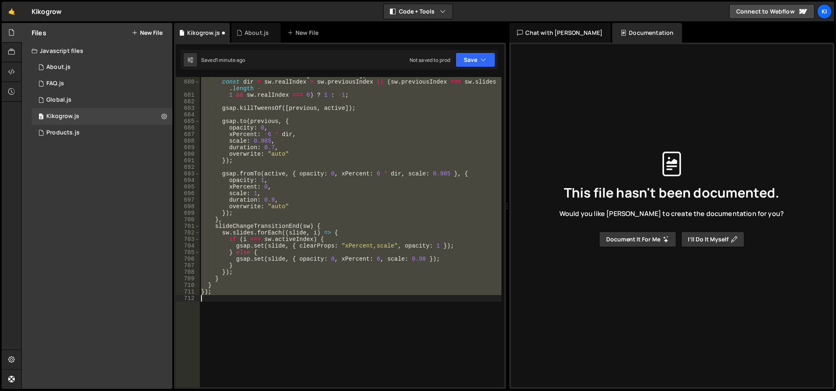
scroll to position [4541, 0]
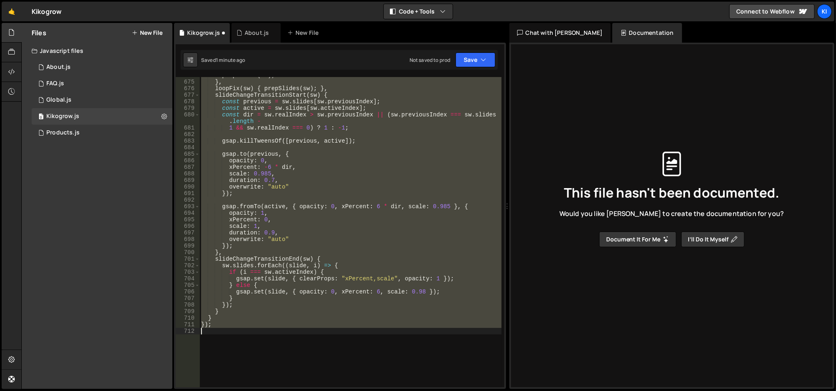
click at [328, 222] on div "prepSlides ( sw ) ; } , loopFix ( sw ) { prepSlides ( sw ) ; } , slideChangeTra…" at bounding box center [350, 232] width 302 height 311
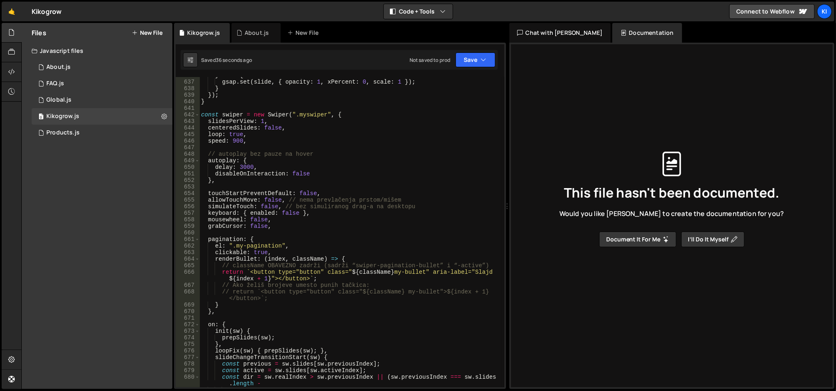
scroll to position [4279, 0]
click at [269, 239] on div "} else { gsap . set ( slide , { opacity : 1 , xPercent : 0 , scale : 1 }) ; } }…" at bounding box center [350, 234] width 302 height 325
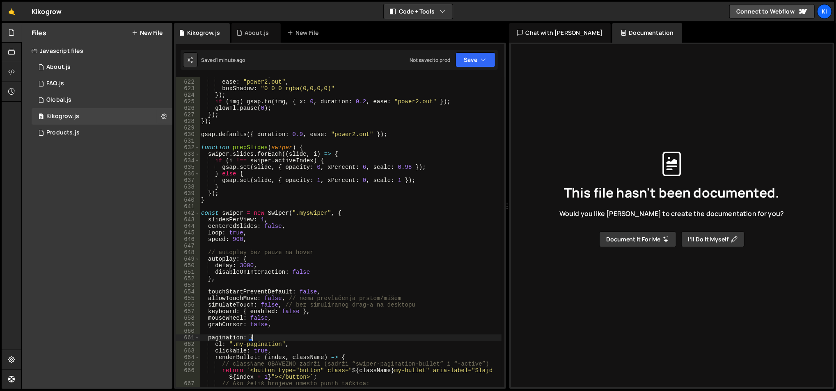
scroll to position [4147, 0]
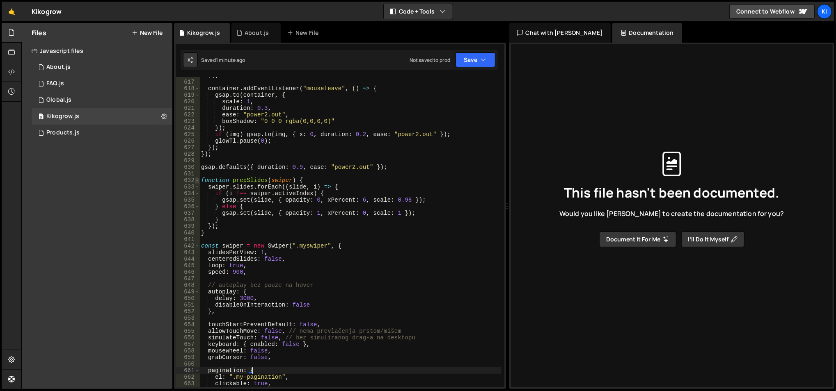
click at [195, 180] on span at bounding box center [197, 180] width 5 height 7
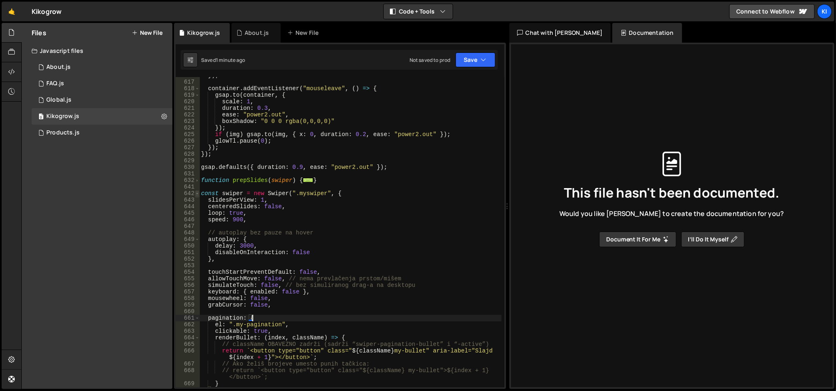
click at [196, 193] on span at bounding box center [197, 193] width 5 height 7
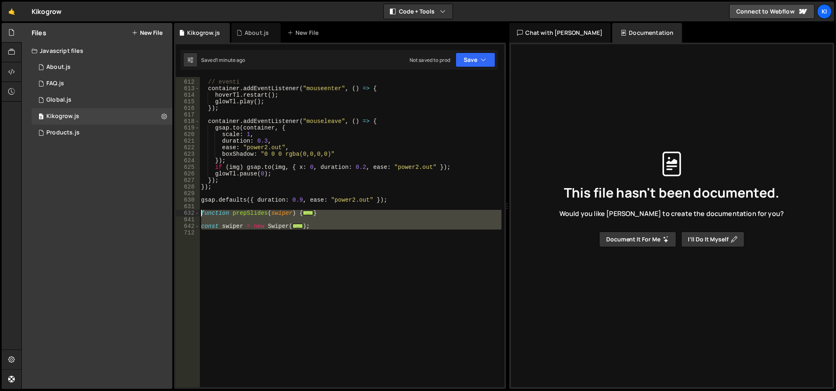
drag, startPoint x: 318, startPoint y: 230, endPoint x: 200, endPoint y: 213, distance: 119.4
click at [200, 213] on div "// eventi container . addEventListener ( "mouseenter" , ( ) => { hoverTl . rest…" at bounding box center [350, 234] width 302 height 325
click at [297, 228] on div "// eventi container . addEventListener ( "mouseenter" , ( ) => { hoverTl . rest…" at bounding box center [350, 232] width 302 height 311
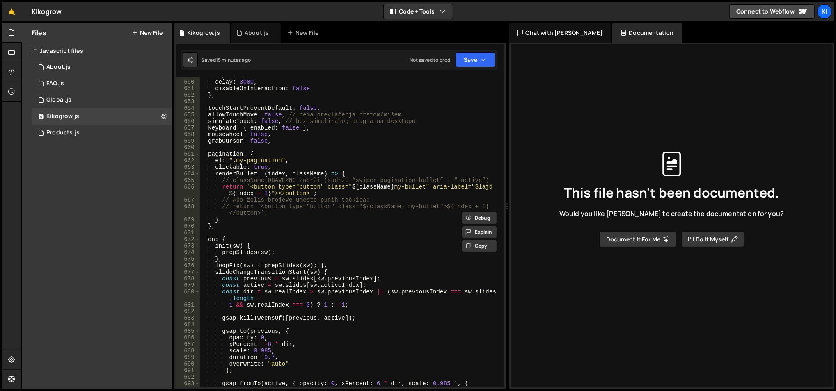
scroll to position [4180, 0]
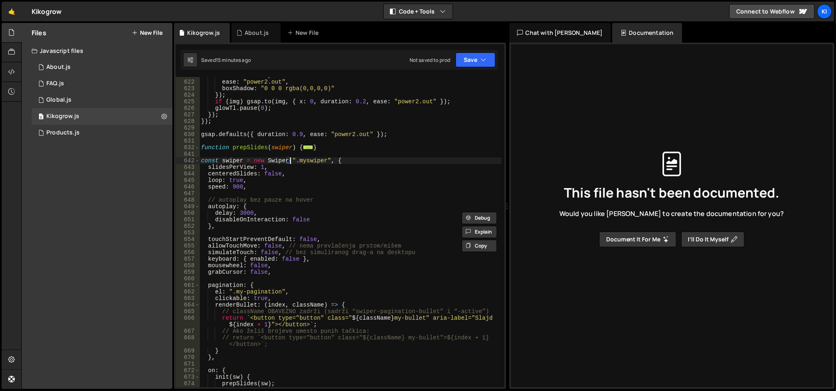
click at [265, 206] on div "duration : 0.3 , ease : "power2.out" , boxShadow : "0 0 0 rgba(0,0,0,0)" }) ; i…" at bounding box center [350, 234] width 302 height 325
click at [242, 211] on div "duration : 0.3 , ease : "power2.out" , boxShadow : "0 0 0 rgba(0,0,0,0)" }) ; i…" at bounding box center [350, 234] width 302 height 325
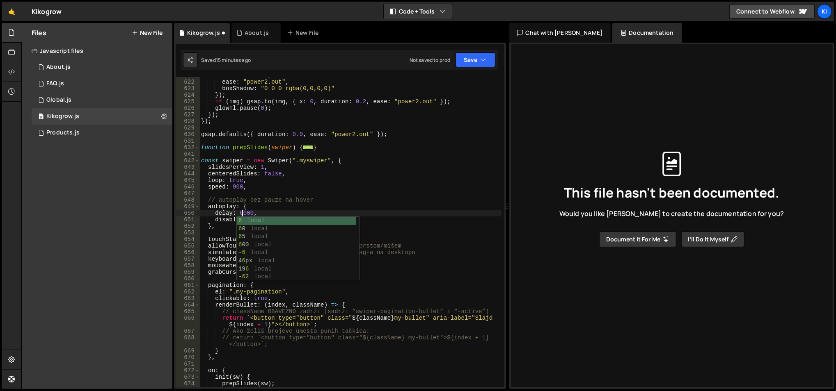
click at [337, 174] on div "duration : 0.3 , ease : "power2.out" , boxShadow : "0 0 0 rgba(0,0,0,0)" }) ; i…" at bounding box center [350, 234] width 302 height 325
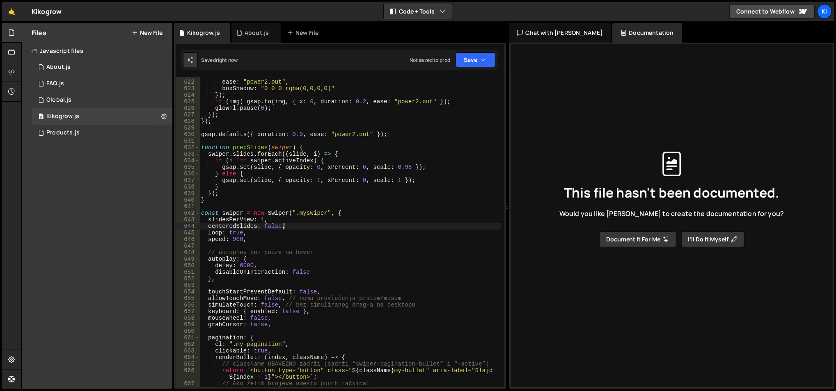
type textarea "centeredSlides: false,"
click at [6, 16] on link "🤙" at bounding box center [12, 12] width 20 height 20
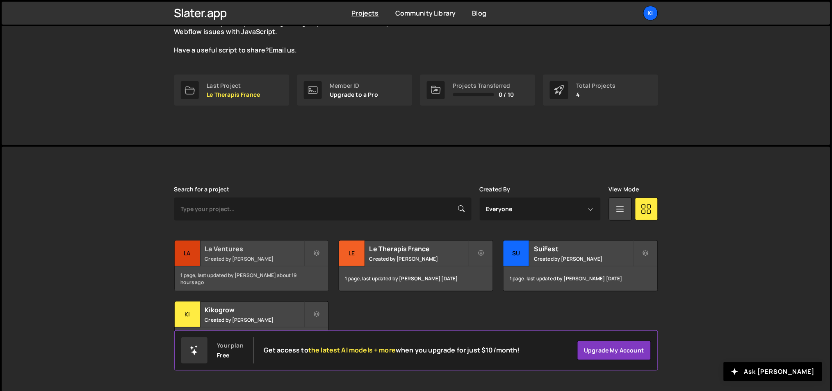
scroll to position [92, 0]
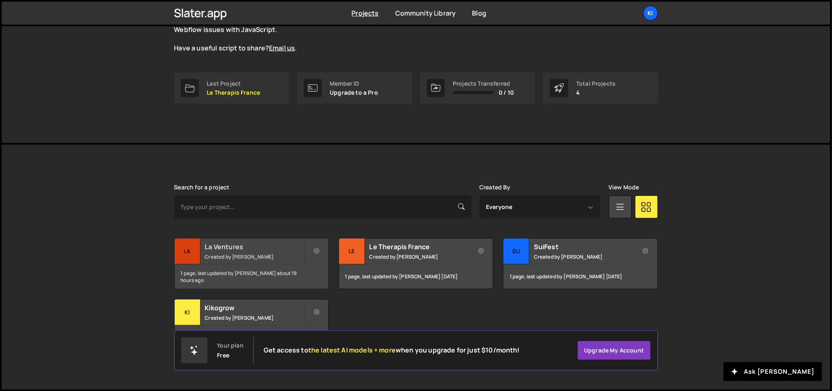
click at [275, 255] on small "Created by [PERSON_NAME]" at bounding box center [254, 257] width 99 height 7
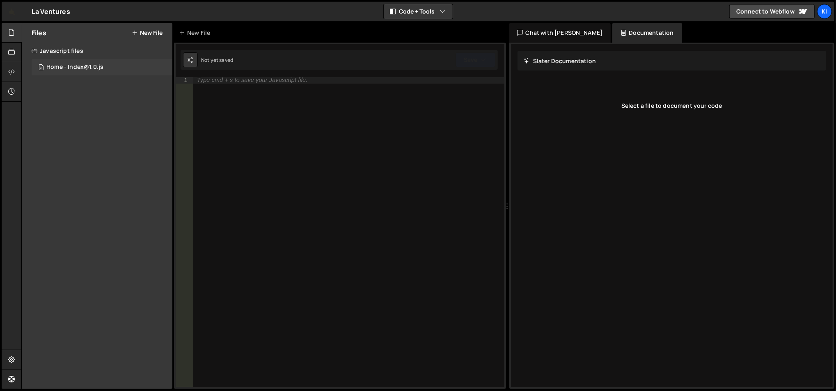
click at [100, 67] on div "Home - Index@1.0.js" at bounding box center [74, 67] width 57 height 7
